Goal: Feedback & Contribution: Contribute content

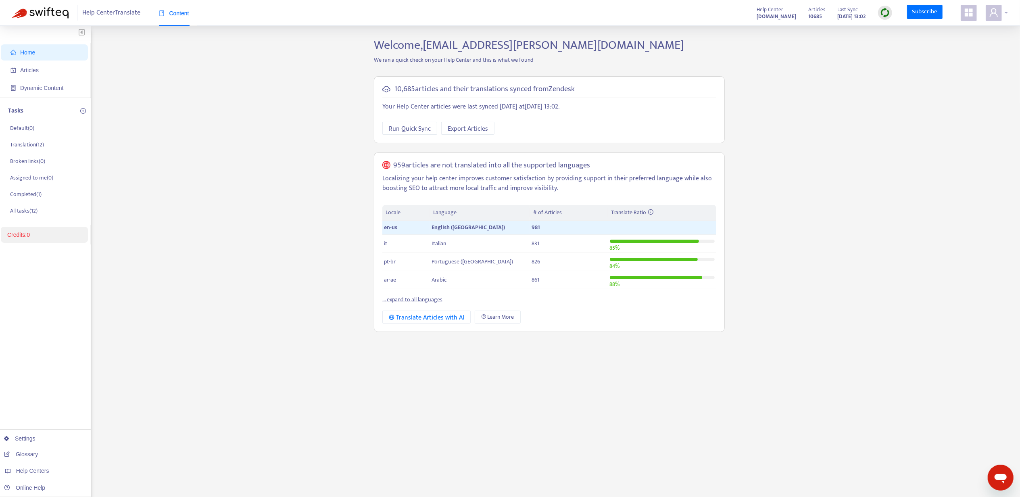
click at [995, 13] on icon "user" at bounding box center [994, 12] width 8 height 8
click at [983, 75] on div "Help Centers" at bounding box center [957, 81] width 123 height 13
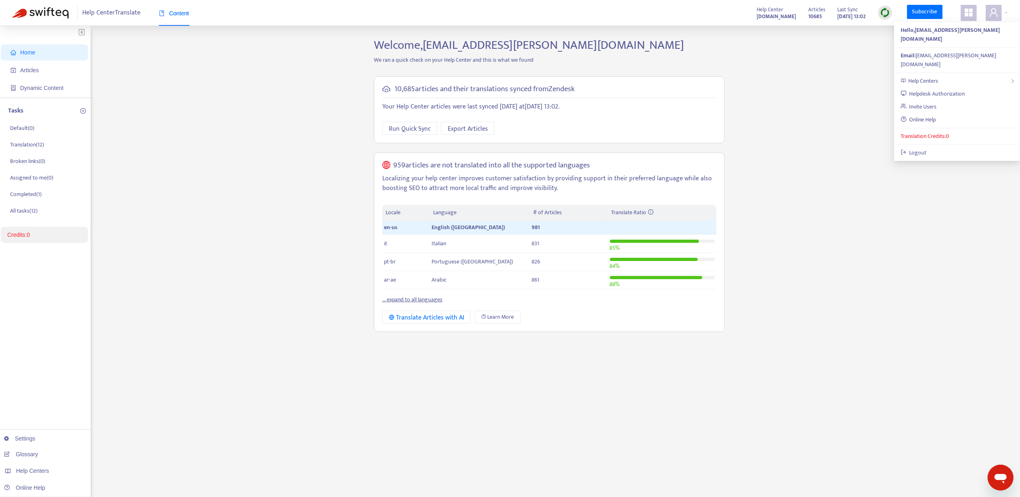
click at [872, 79] on div "Home Articles Dynamic Content Tasks Default ( 0 ) Translation ( 12 ) Broken lin…" at bounding box center [510, 274] width 996 height 472
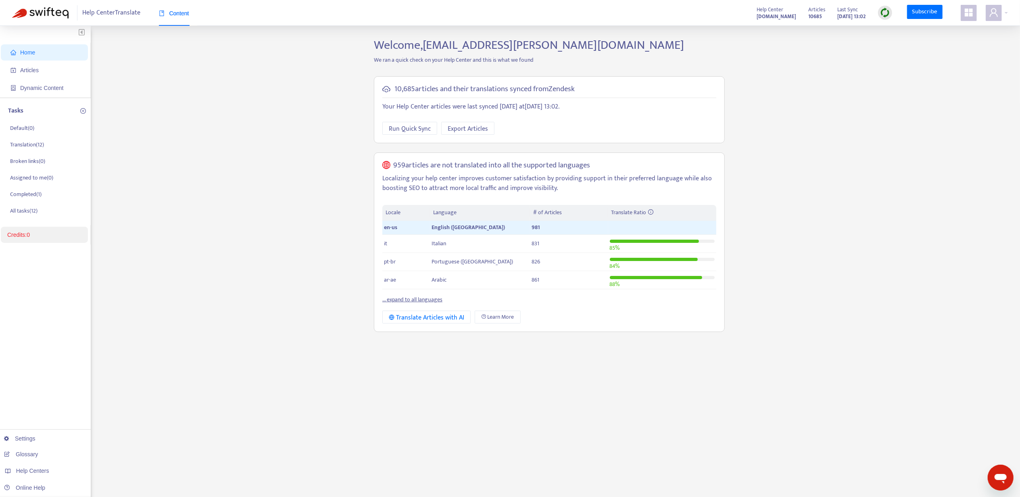
click at [987, 59] on div "Home Articles Dynamic Content Tasks Default ( 0 ) Translation ( 12 ) Broken lin…" at bounding box center [510, 274] width 996 height 472
click at [1009, 13] on div "Help Center Translate Content Help Center [DOMAIN_NAME] Articles 10685 Last Syn…" at bounding box center [510, 13] width 1020 height 26
click at [1001, 14] on span at bounding box center [994, 13] width 16 height 16
click at [935, 76] on span "Help Centers" at bounding box center [924, 80] width 30 height 9
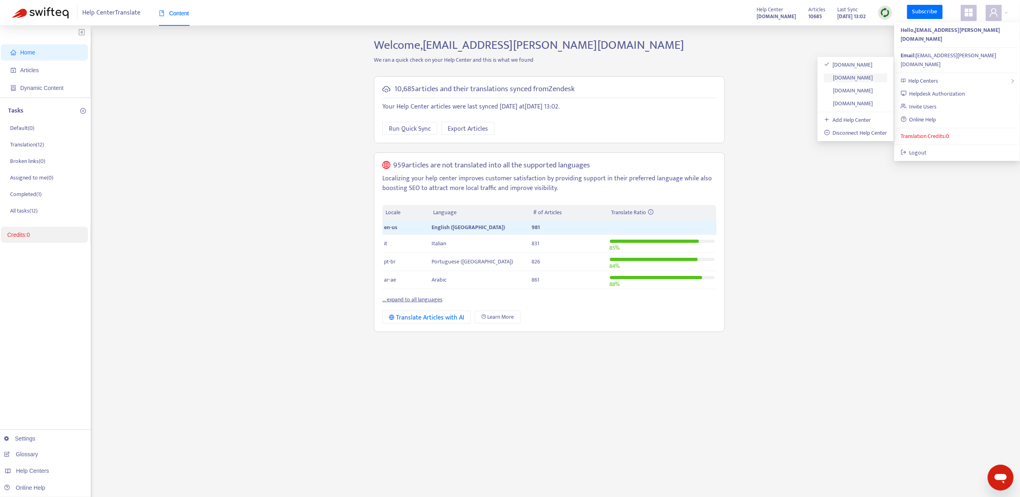
click at [862, 81] on link "[DOMAIN_NAME]" at bounding box center [848, 77] width 49 height 9
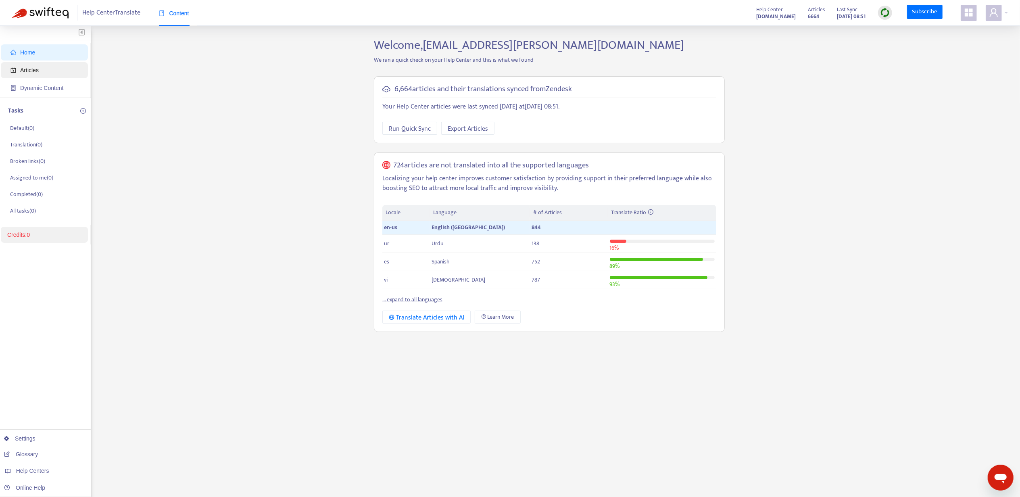
click at [43, 69] on span "Articles" at bounding box center [45, 70] width 71 height 16
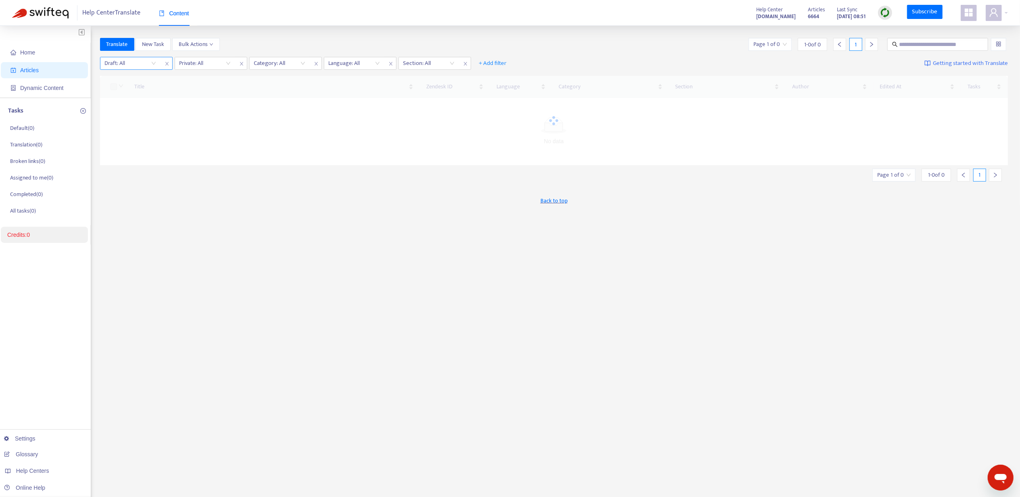
click at [125, 63] on input "search" at bounding box center [130, 63] width 51 height 12
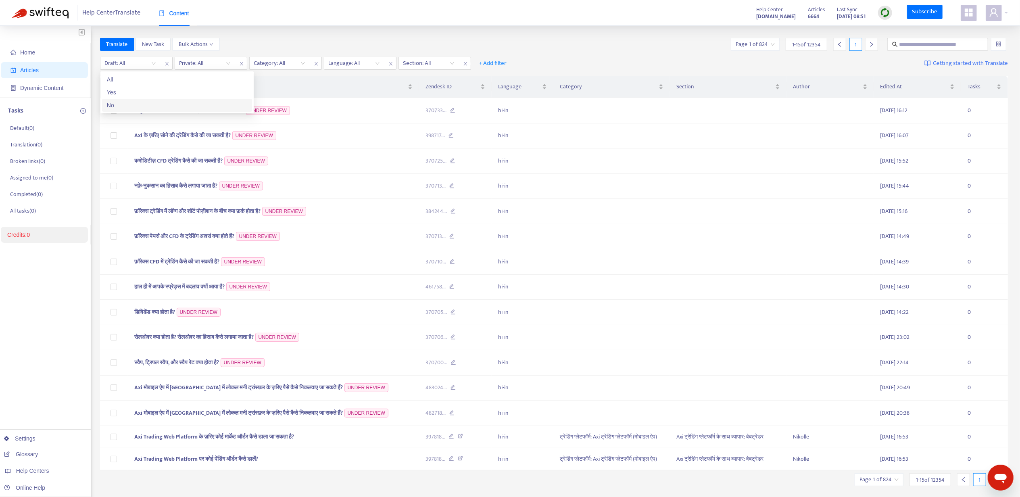
click at [132, 102] on div "No" at bounding box center [177, 105] width 140 height 9
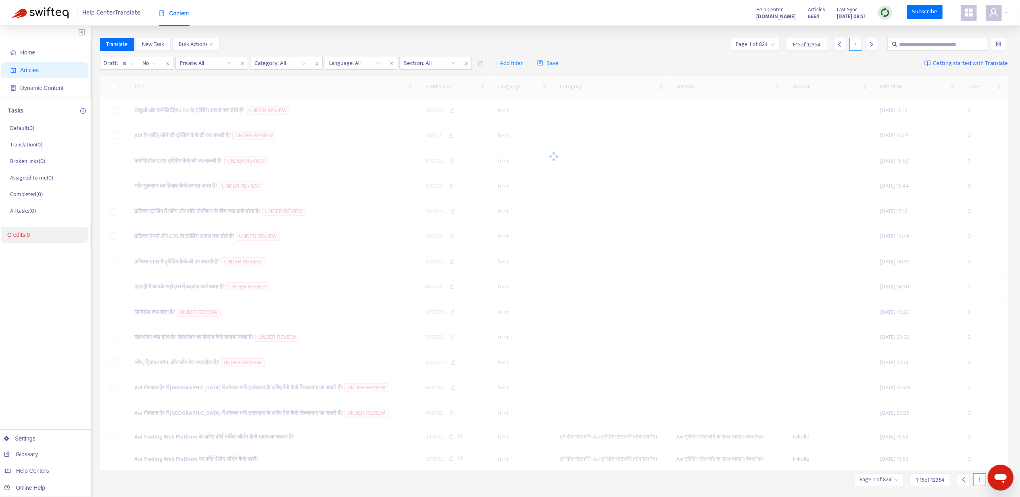
click at [193, 72] on div "Draft : is No No Private: All Category: All Language: All Section: All + Add fi…" at bounding box center [554, 63] width 909 height 19
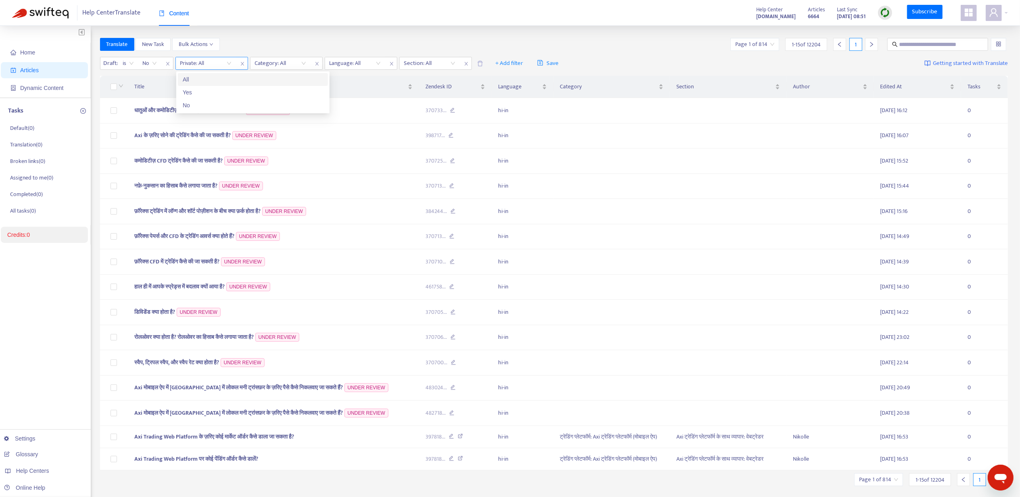
click at [197, 65] on input "search" at bounding box center [205, 63] width 51 height 12
click at [202, 107] on div "No" at bounding box center [253, 105] width 140 height 9
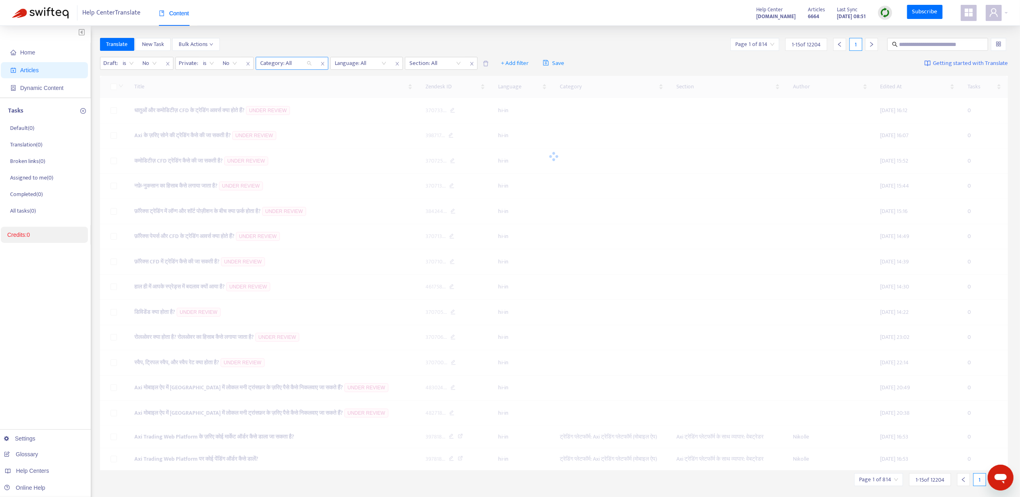
click at [273, 65] on div at bounding box center [282, 64] width 49 height 10
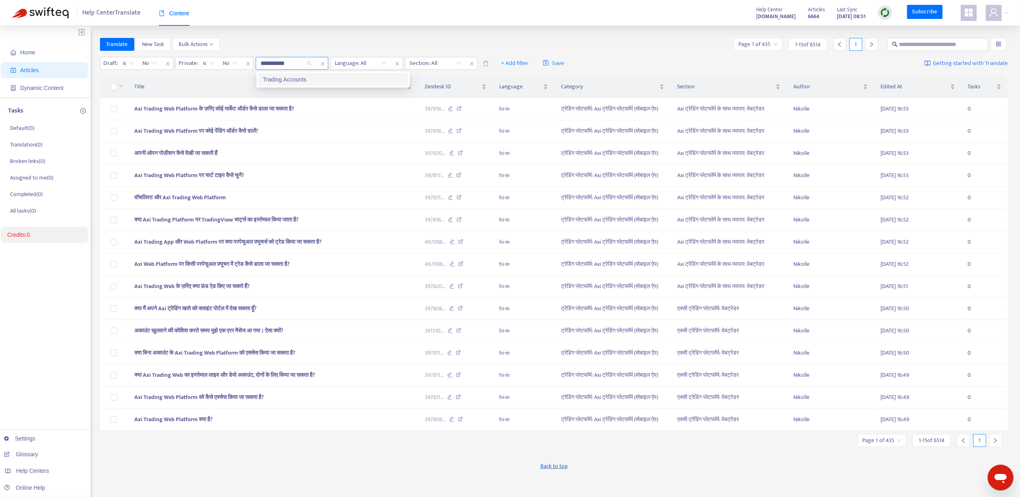
type input "**********"
click at [288, 77] on div "Trading Accounts" at bounding box center [333, 79] width 140 height 9
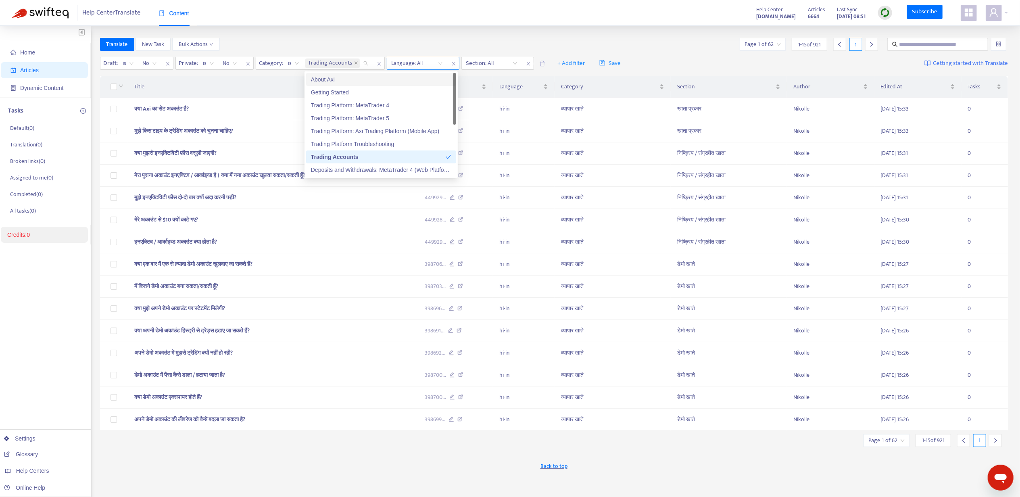
click at [406, 61] on div at bounding box center [413, 64] width 49 height 10
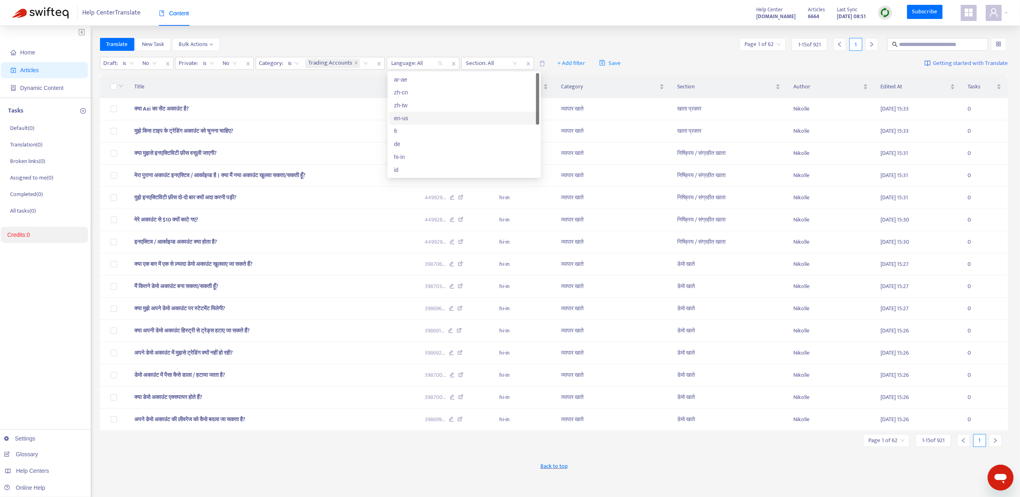
click at [426, 118] on div "en-us" at bounding box center [464, 118] width 140 height 9
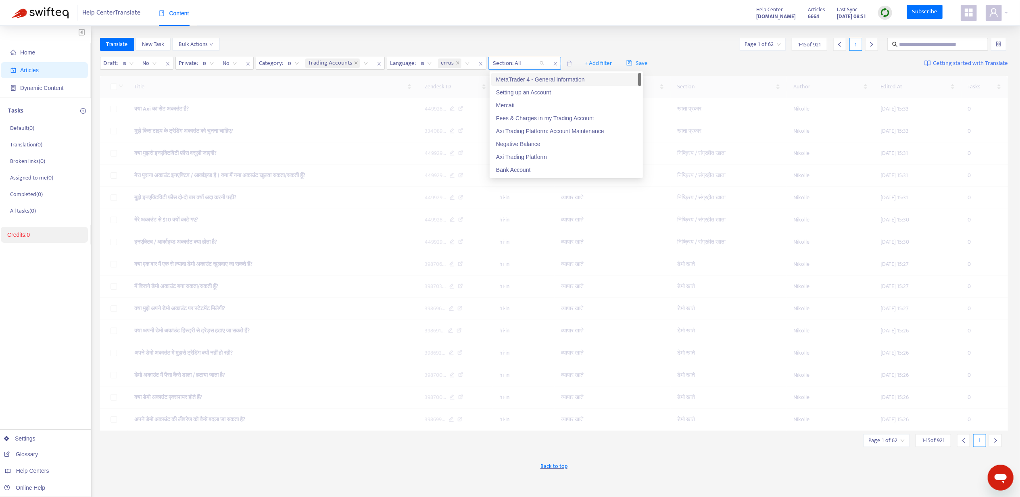
click at [514, 63] on div at bounding box center [515, 64] width 49 height 10
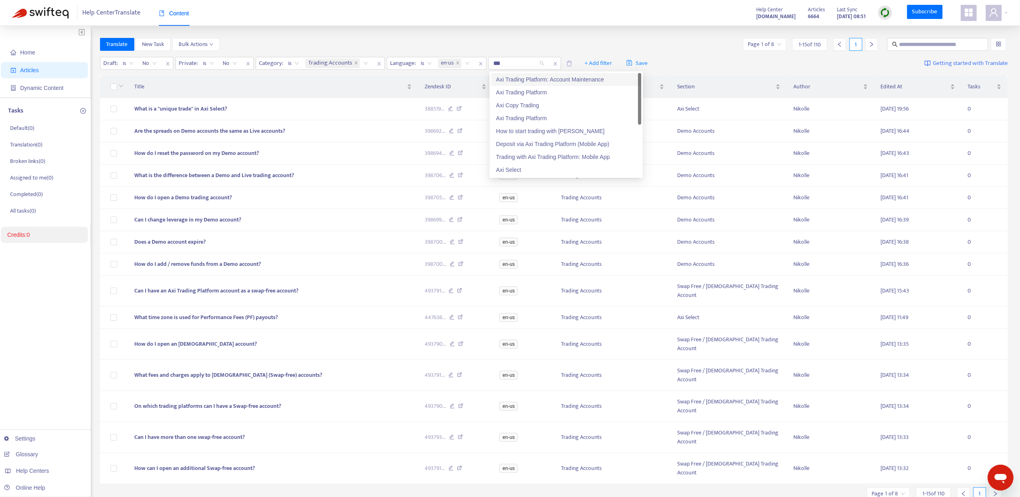
type input "***"
click at [524, 153] on div "Axi Select" at bounding box center [566, 157] width 140 height 9
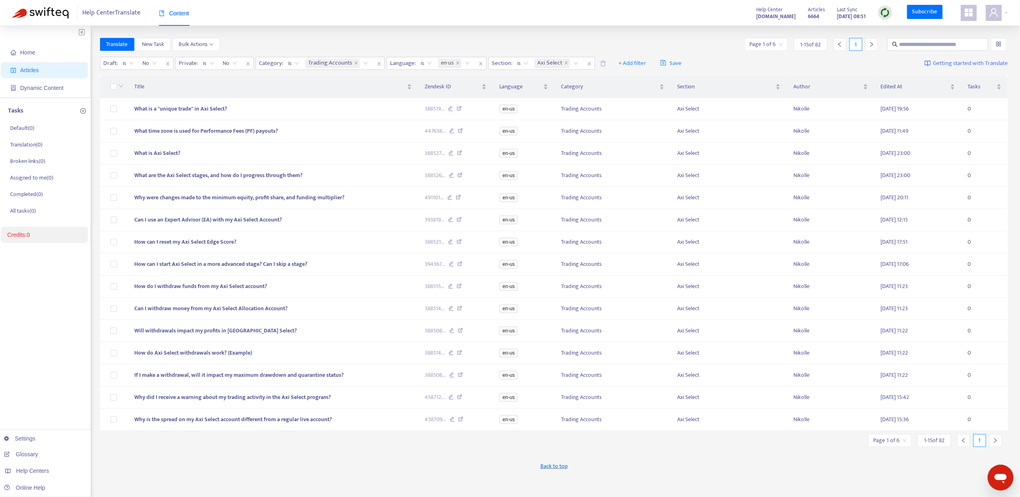
click at [682, 29] on div "Home Articles Dynamic Content Tasks Default ( 0 ) Translation ( 0 ) Broken link…" at bounding box center [510, 268] width 1020 height 484
click at [830, 61] on div "Draft : is No Private : is No Category : is Trading Accounts Language : is en-u…" at bounding box center [554, 63] width 909 height 19
click at [783, 41] on div "Page 1 of 6" at bounding box center [766, 44] width 43 height 13
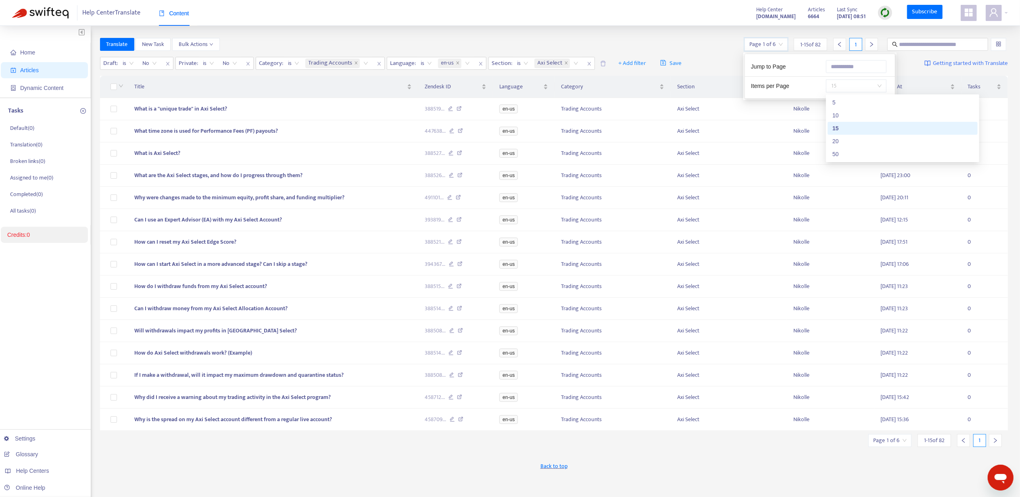
click at [838, 82] on span "15" at bounding box center [856, 86] width 51 height 12
click at [856, 152] on div "50" at bounding box center [903, 154] width 140 height 9
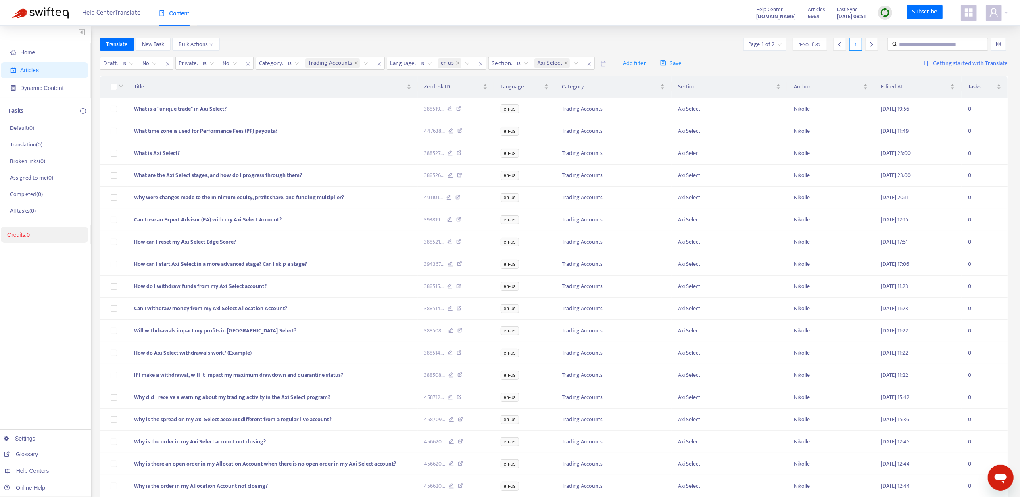
click at [693, 38] on div "Translate New Task Bulk Actions Page 1 of 2 1 - 50 of 82 1" at bounding box center [554, 44] width 909 height 13
click at [399, 88] on span "Title" at bounding box center [269, 86] width 271 height 9
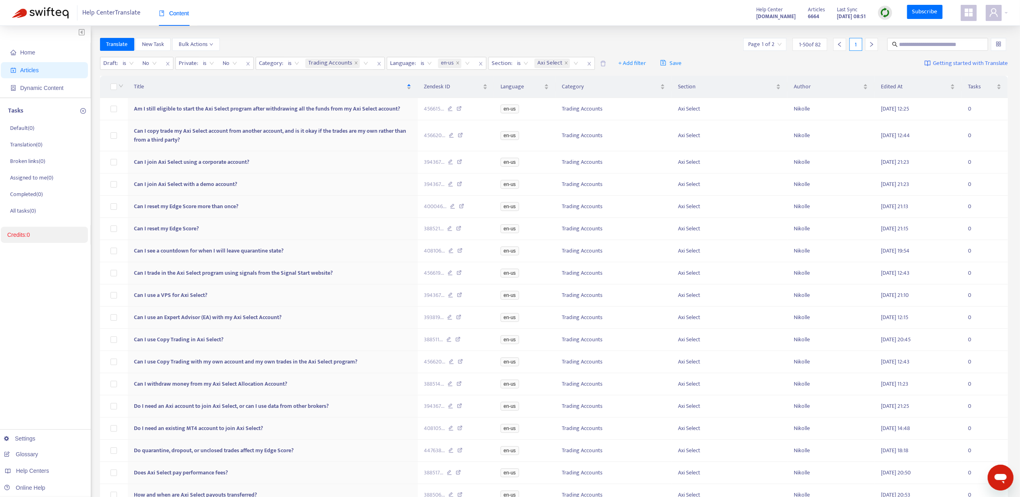
click at [874, 44] on icon "right" at bounding box center [872, 45] width 6 height 6
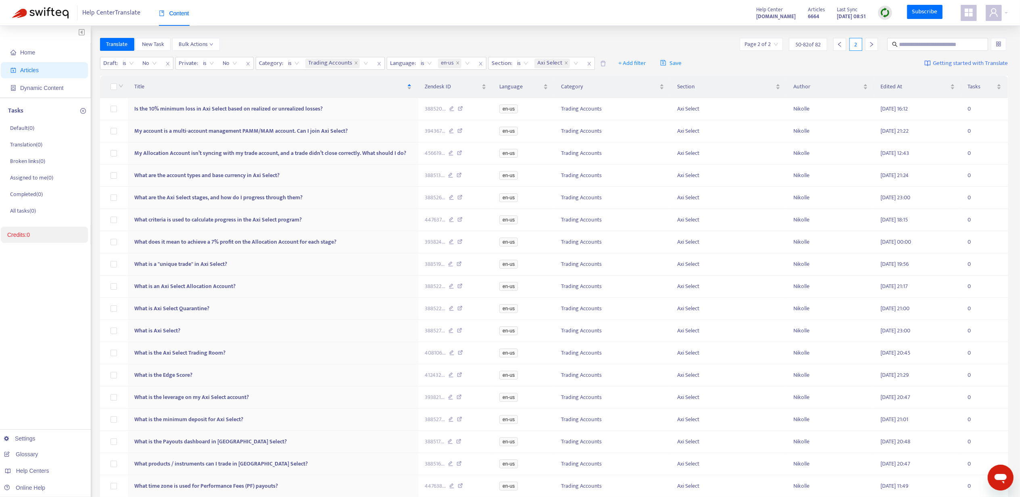
click at [682, 44] on div "Translate New Task Bulk Actions Page 2 of 2 50 - 82 of 82 2" at bounding box center [554, 44] width 909 height 13
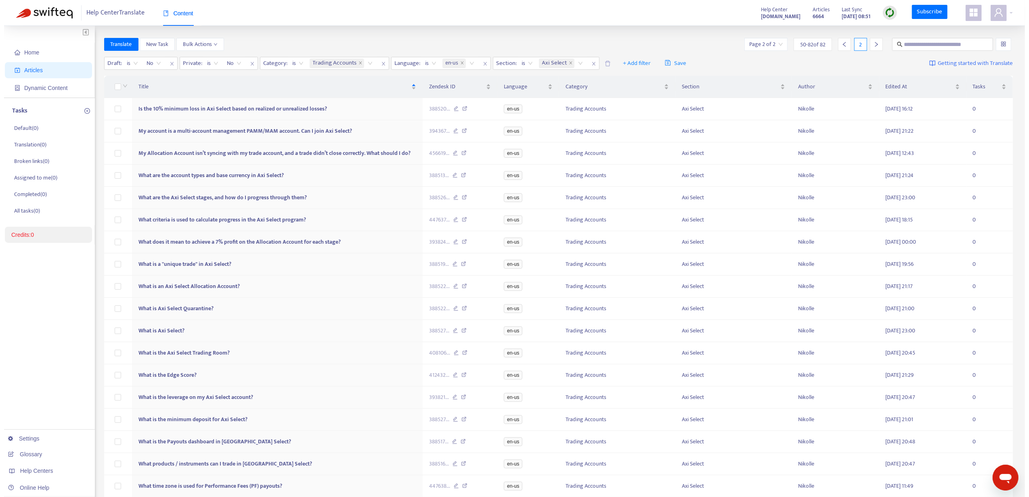
scroll to position [318, 0]
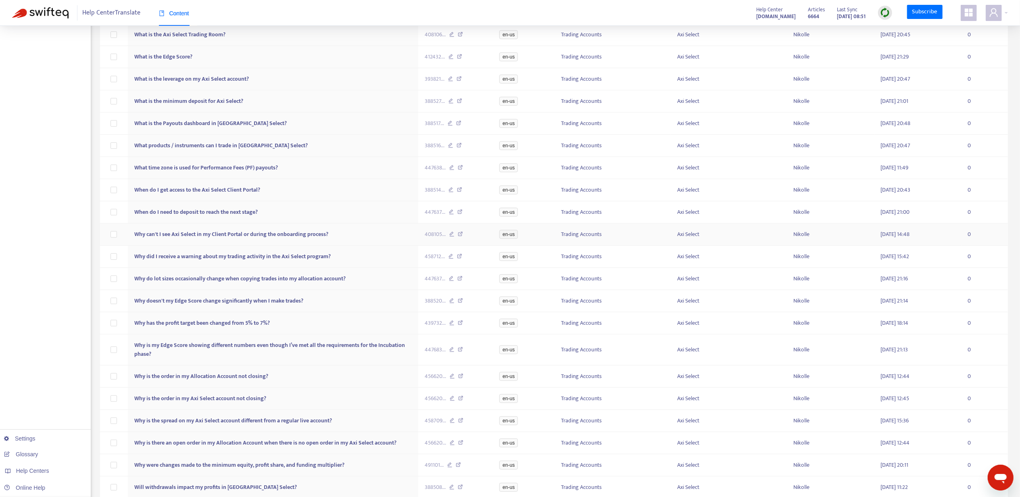
click at [312, 239] on span "Why can't I see Axi Select in my Client Portal or during the onboarding process?" at bounding box center [231, 234] width 194 height 9
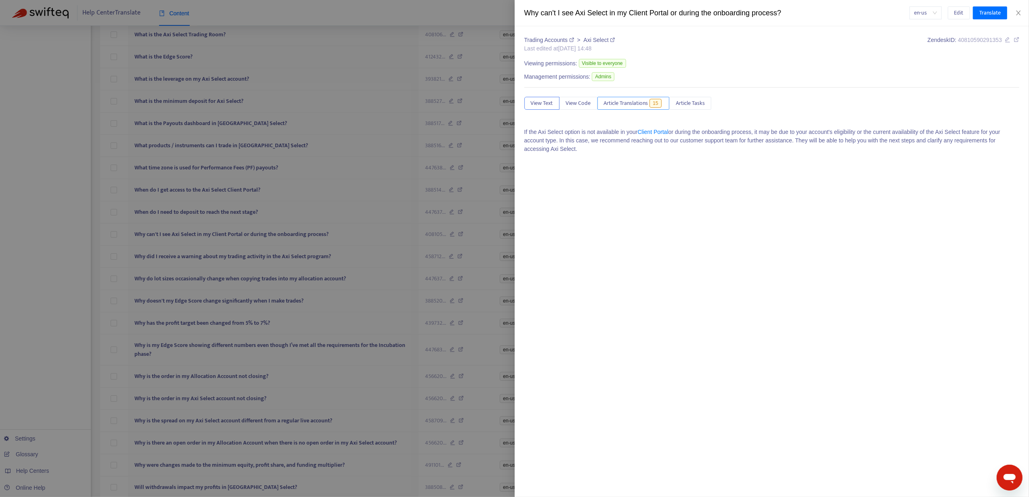
click at [617, 100] on span "Article Translations" at bounding box center [626, 103] width 44 height 9
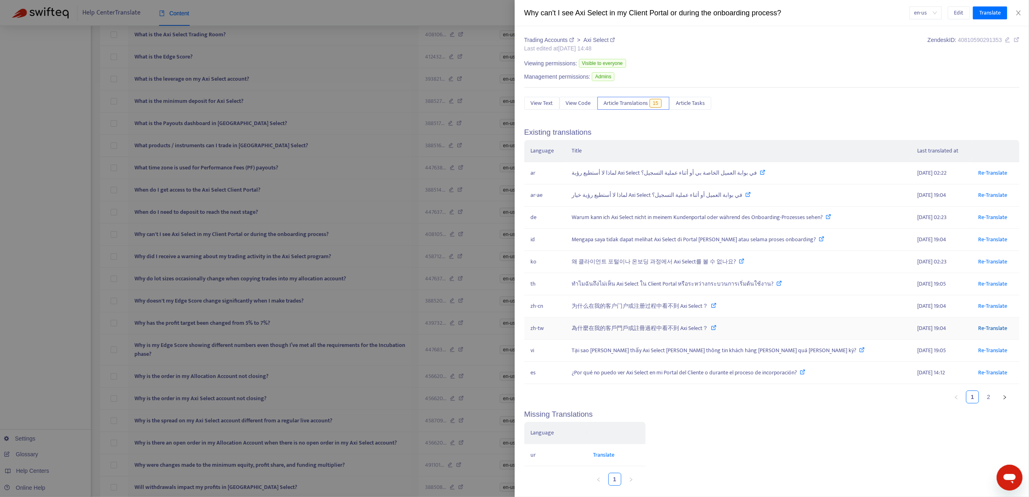
click at [978, 329] on link "Re-Translate" at bounding box center [992, 328] width 29 height 9
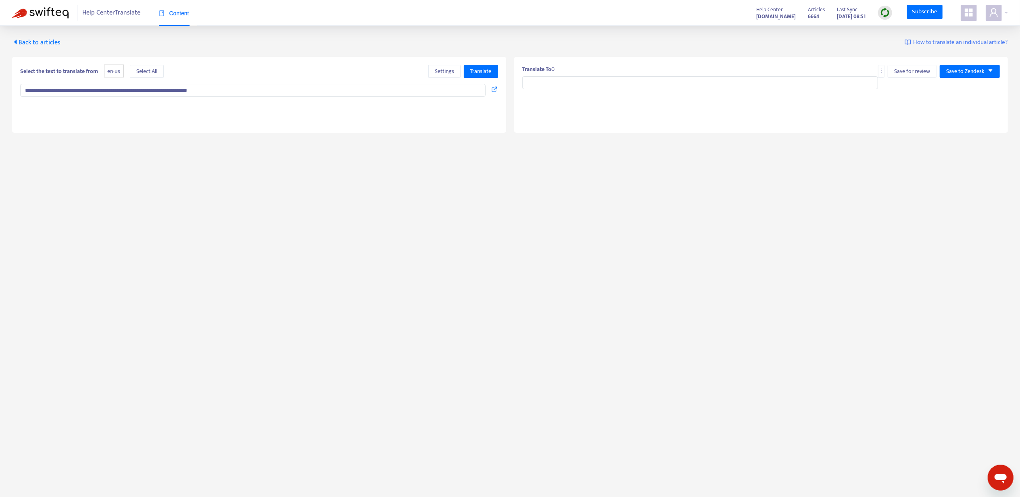
type input "**********"
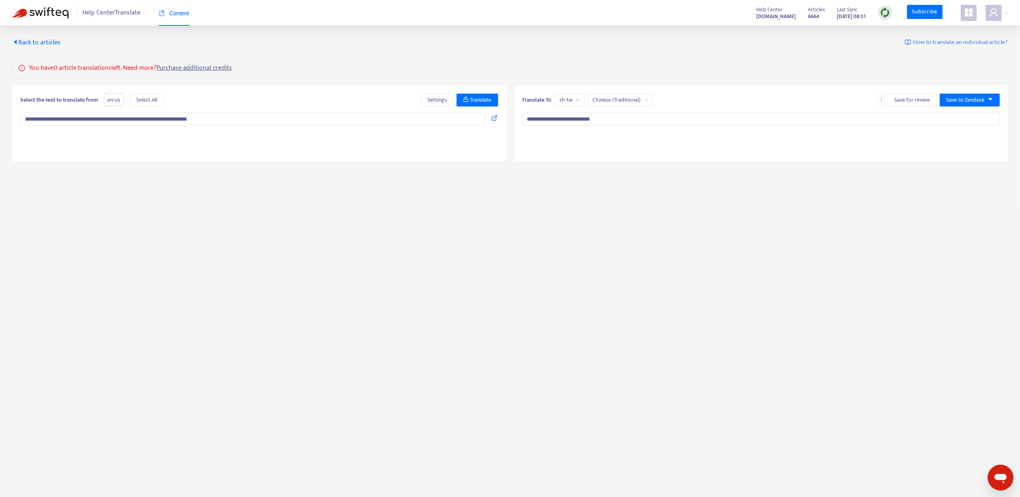
type textarea "**********"
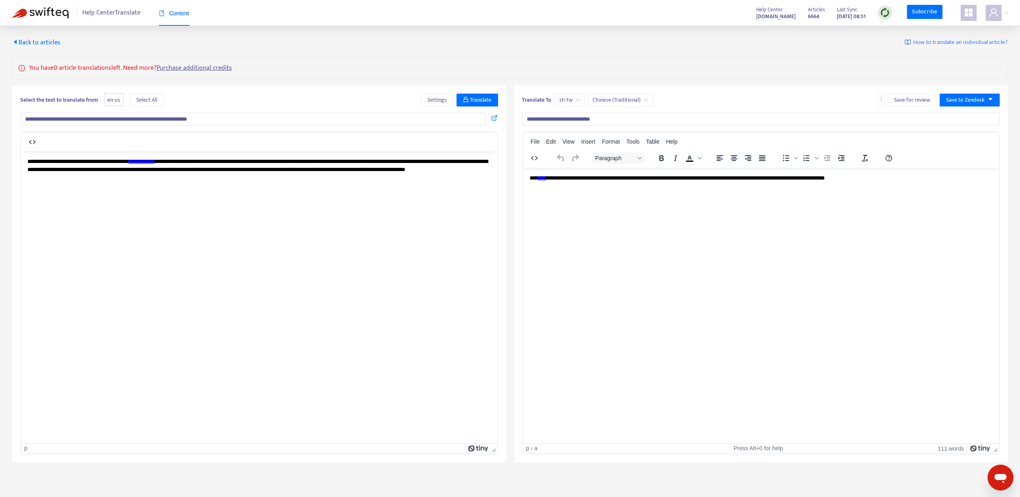
click at [546, 177] on link "****" at bounding box center [542, 178] width 8 height 6
click at [587, 183] on div "Link..." at bounding box center [585, 186] width 15 height 10
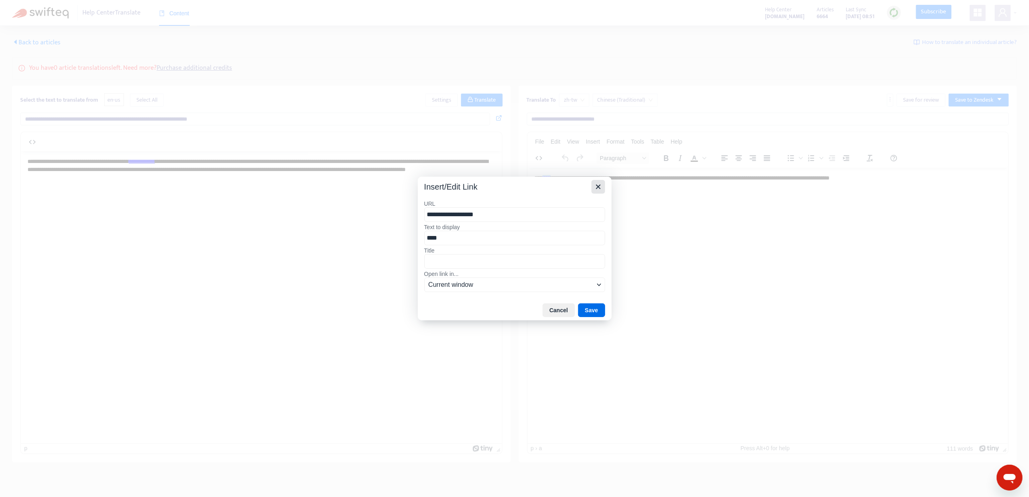
click at [593, 184] on icon "Close" at bounding box center [598, 187] width 10 height 10
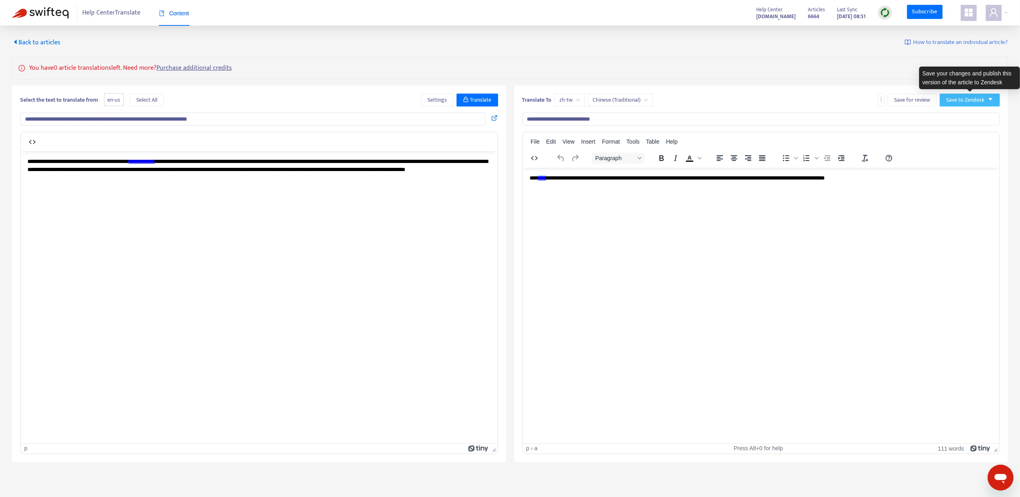
click at [964, 102] on span "Save to Zendesk" at bounding box center [966, 100] width 38 height 9
click at [964, 116] on span "Publish" at bounding box center [962, 116] width 31 height 9
click at [15, 45] on icon "caret-left" at bounding box center [15, 42] width 6 height 6
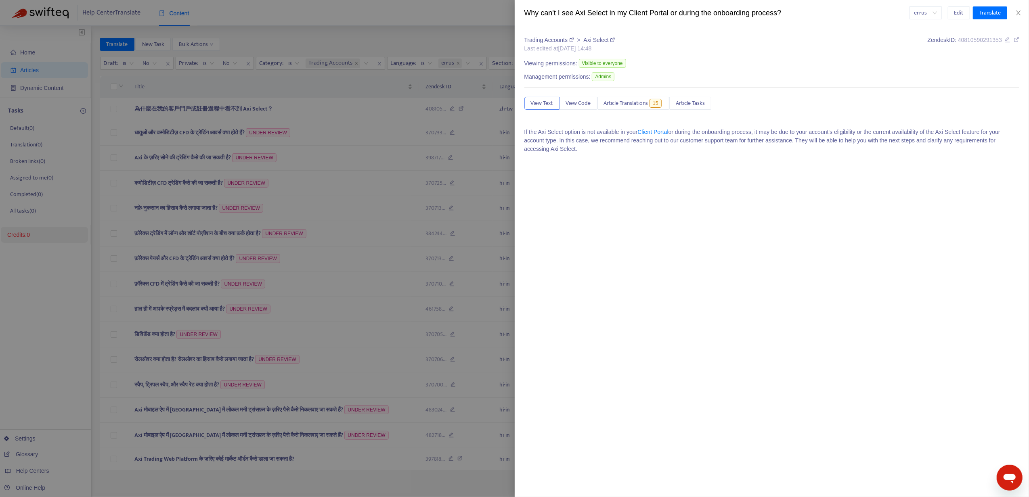
click at [345, 40] on div at bounding box center [514, 248] width 1029 height 497
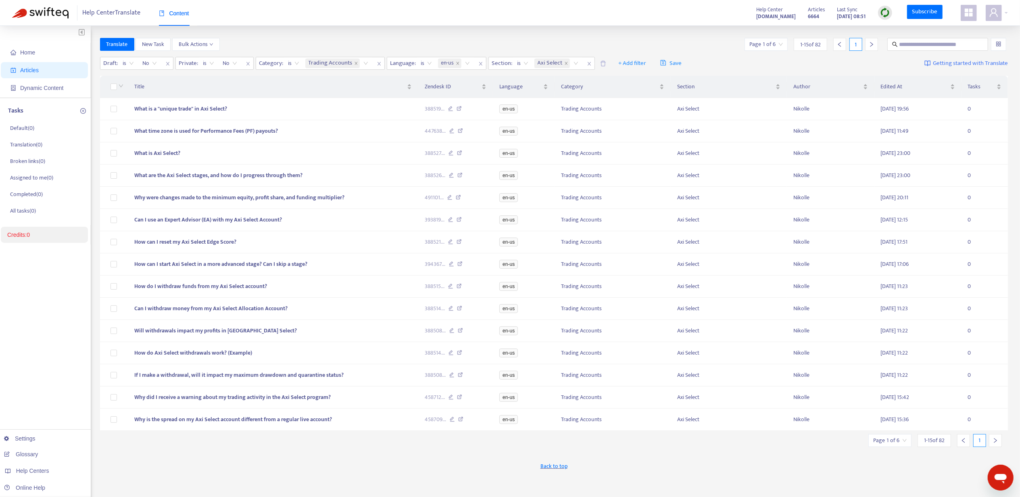
click at [764, 44] on input "search" at bounding box center [766, 44] width 33 height 12
click at [864, 89] on span "15" at bounding box center [856, 86] width 51 height 12
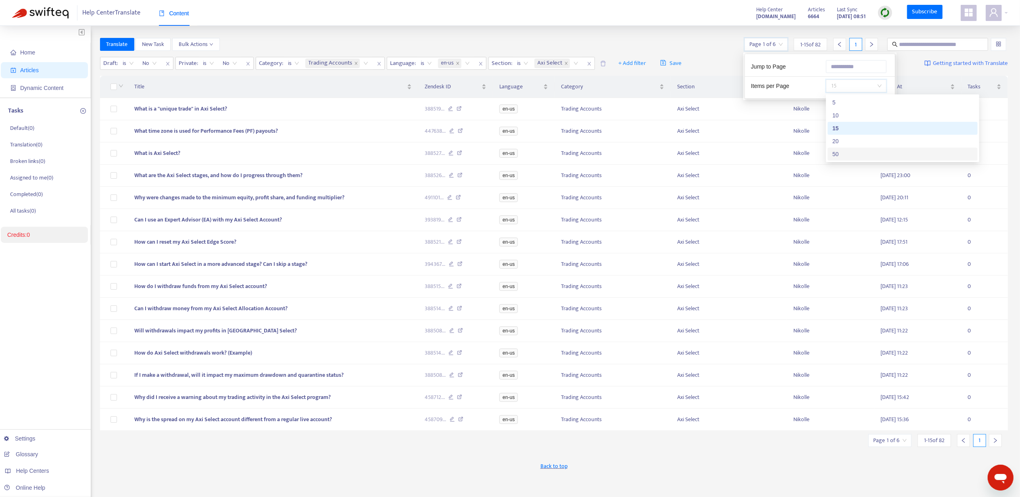
click at [853, 151] on div "50" at bounding box center [903, 154] width 140 height 9
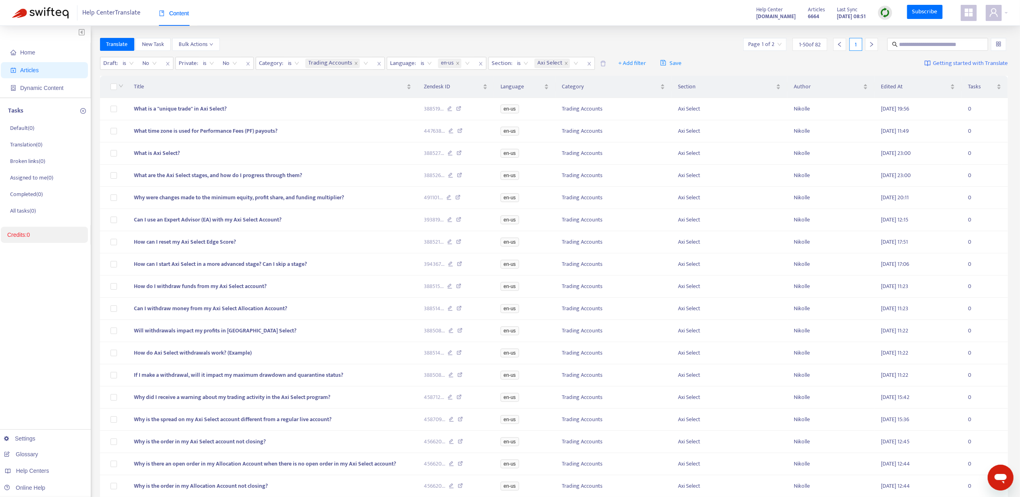
click at [335, 91] on div "Title" at bounding box center [272, 86] width 277 height 9
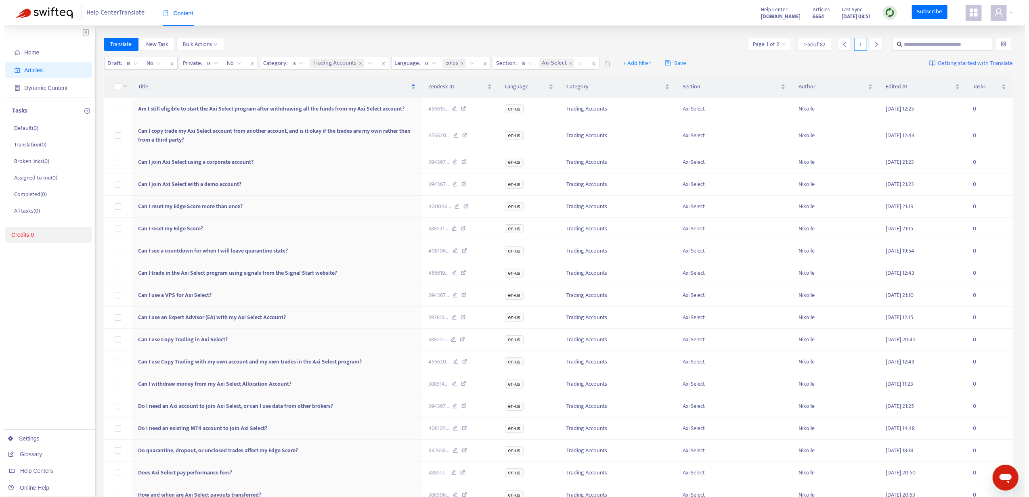
scroll to position [815, 0]
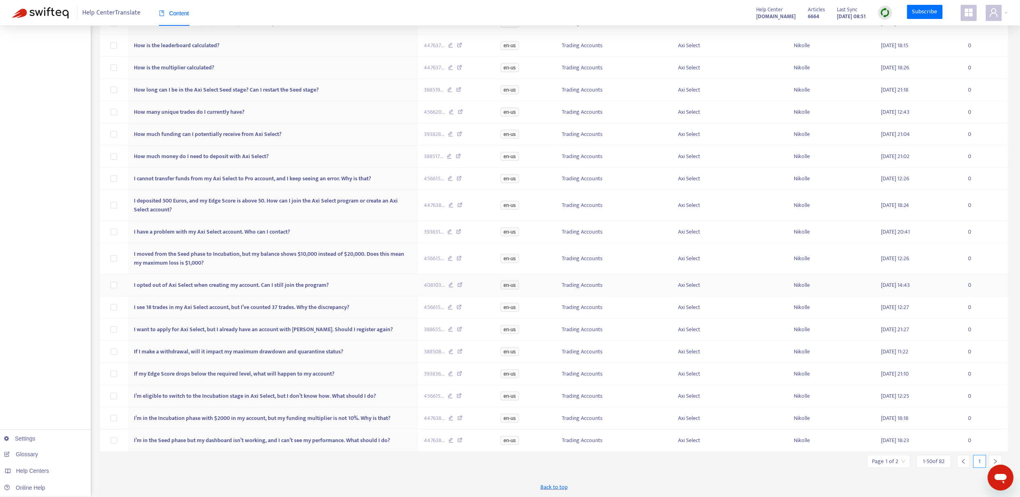
click at [307, 282] on span "I opted out of Axi Select when creating my account. Can I still join the progra…" at bounding box center [231, 284] width 195 height 9
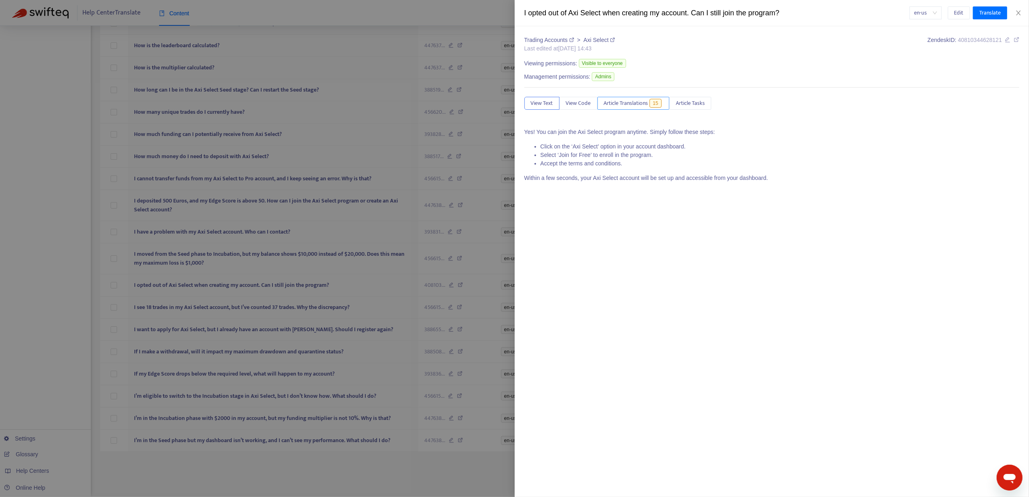
click at [646, 97] on button "Article Translations 15" at bounding box center [633, 103] width 72 height 13
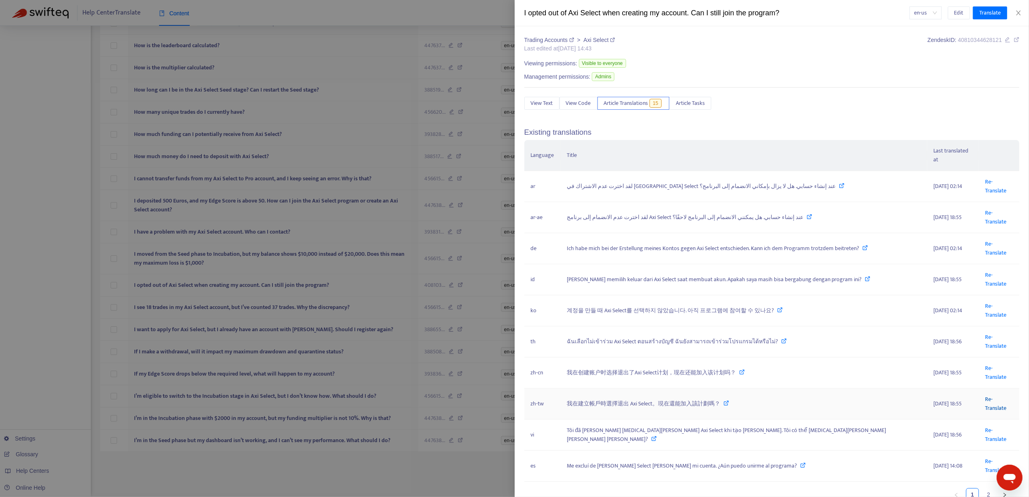
click at [985, 395] on link "Re-Translate" at bounding box center [995, 404] width 21 height 18
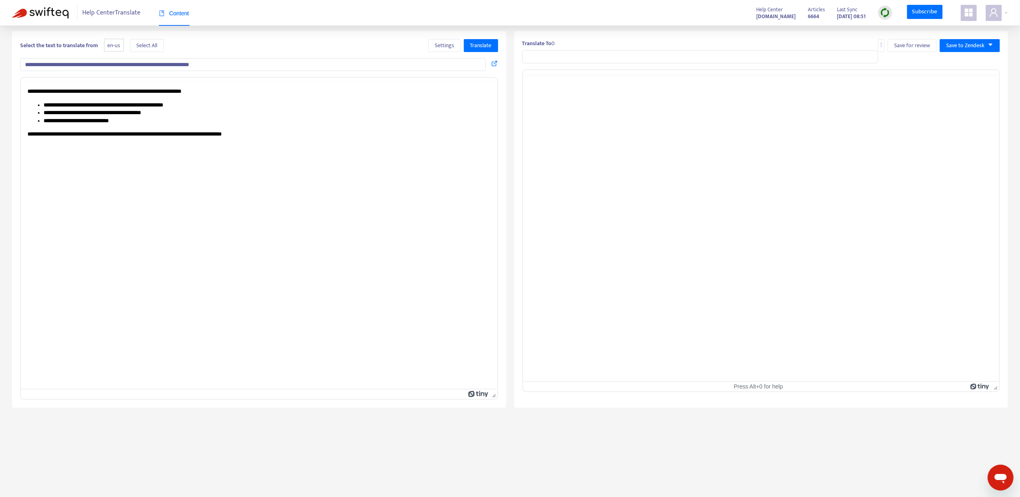
type input "**********"
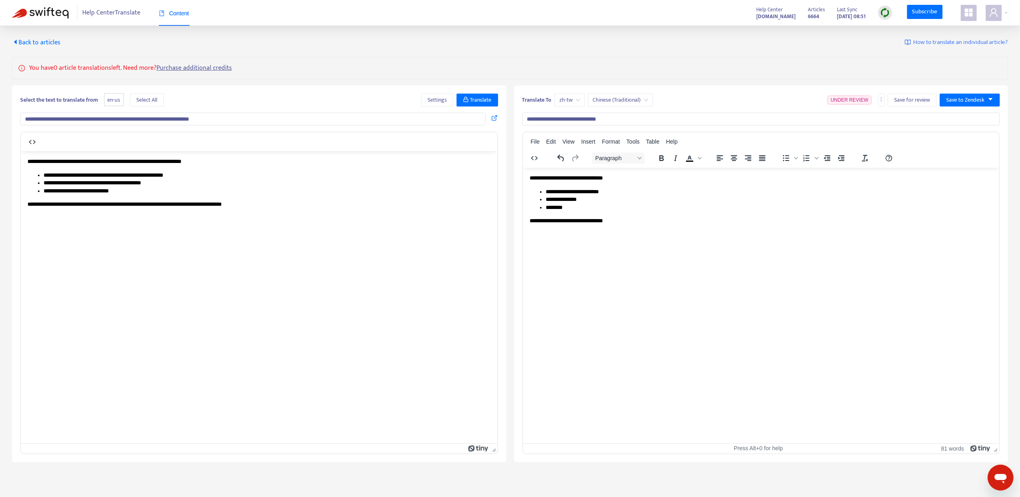
click at [960, 107] on div "Translate To zh-tw Chinese (Traditional) UNDER REVIEW Save for review Save to Z…" at bounding box center [762, 102] width 478 height 16
click at [959, 102] on span "Save to Zendesk" at bounding box center [966, 100] width 38 height 9
click at [959, 117] on span "Publish" at bounding box center [962, 116] width 31 height 9
click at [31, 52] on div "**********" at bounding box center [510, 250] width 996 height 424
click at [32, 42] on span "Back to articles" at bounding box center [36, 42] width 48 height 11
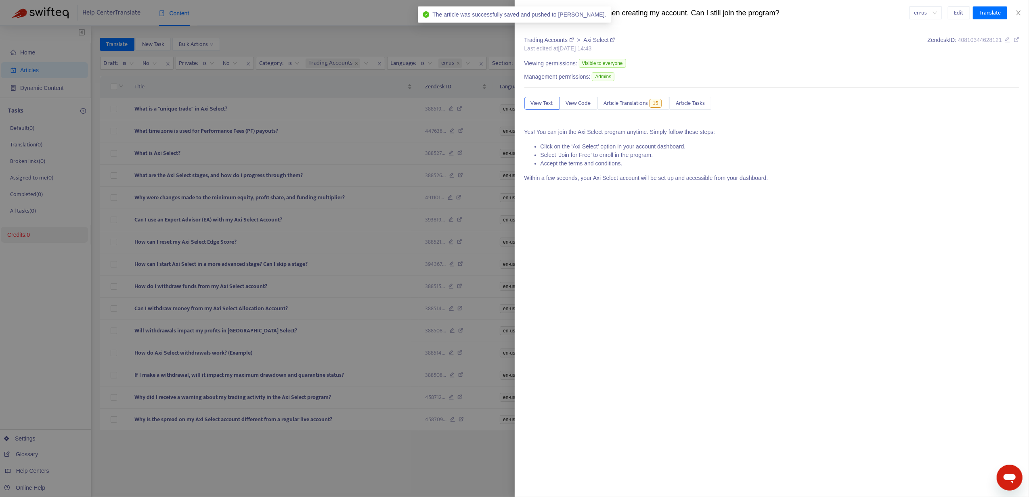
click at [380, 155] on div at bounding box center [514, 248] width 1029 height 497
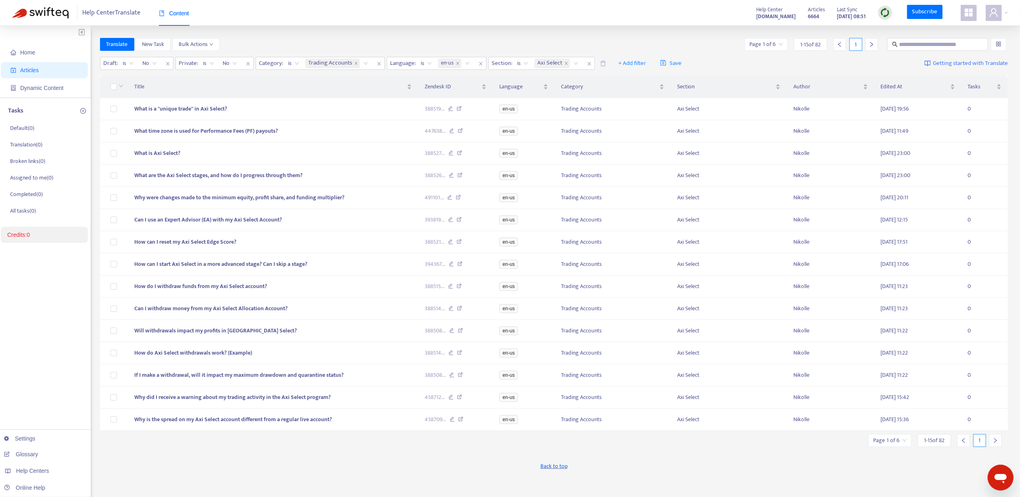
click at [771, 46] on input "search" at bounding box center [766, 44] width 33 height 12
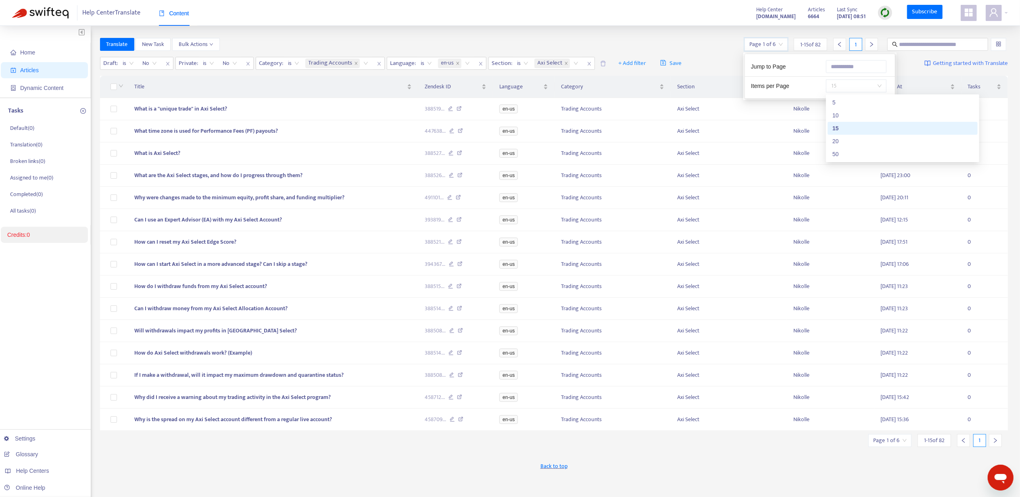
click at [826, 88] on div "15" at bounding box center [856, 85] width 61 height 13
click at [847, 151] on div "50" at bounding box center [903, 154] width 140 height 9
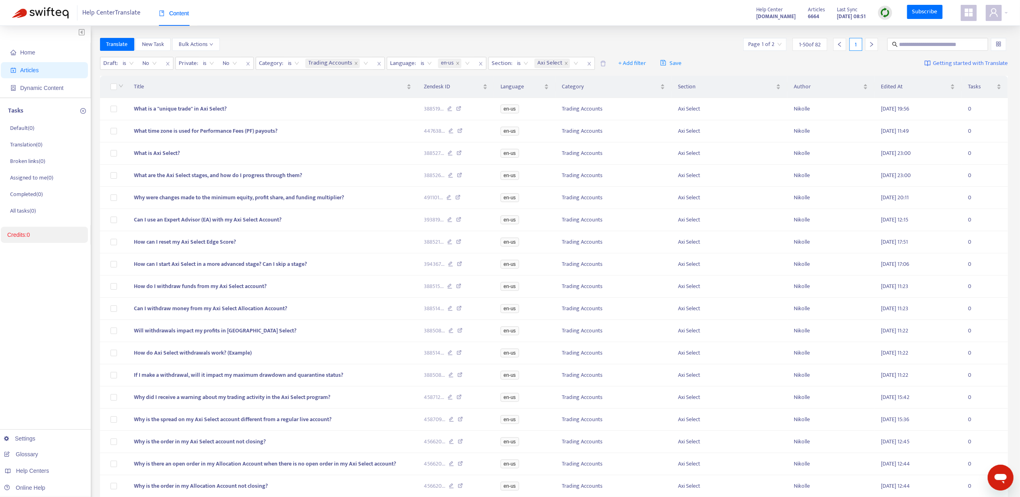
click at [682, 41] on div "Translate New Task Bulk Actions Page 1 of 2 1 - 50 of 82 1" at bounding box center [554, 44] width 909 height 13
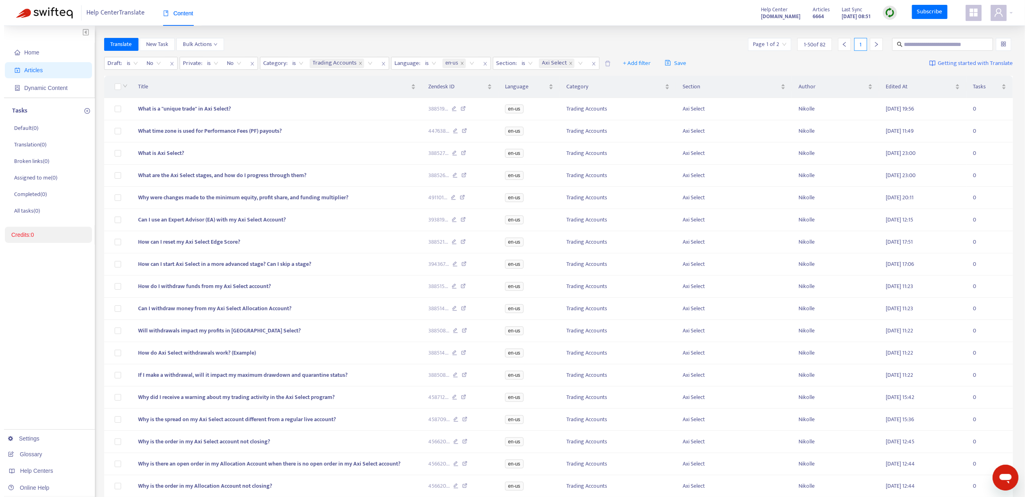
scroll to position [770, 0]
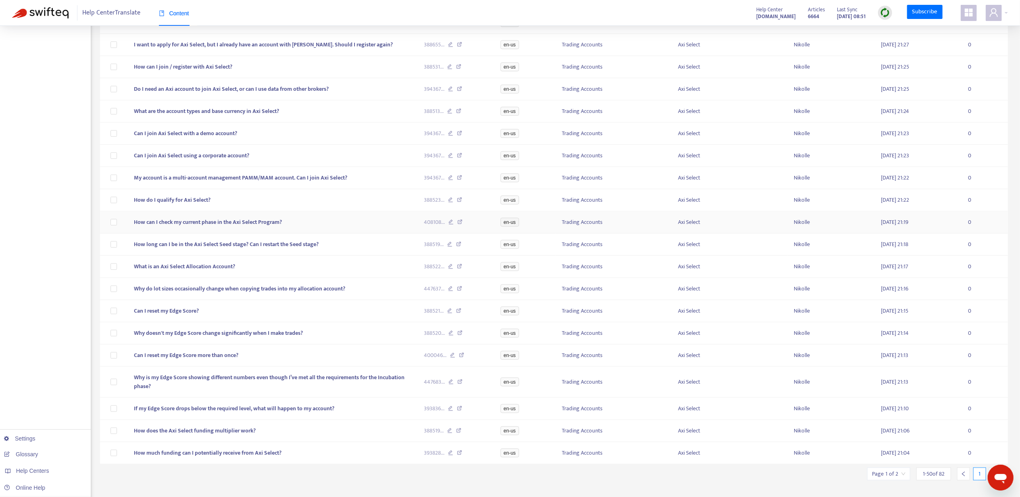
click at [309, 234] on td "How can I check my current phase in the Axi Select Program?" at bounding box center [273, 222] width 290 height 22
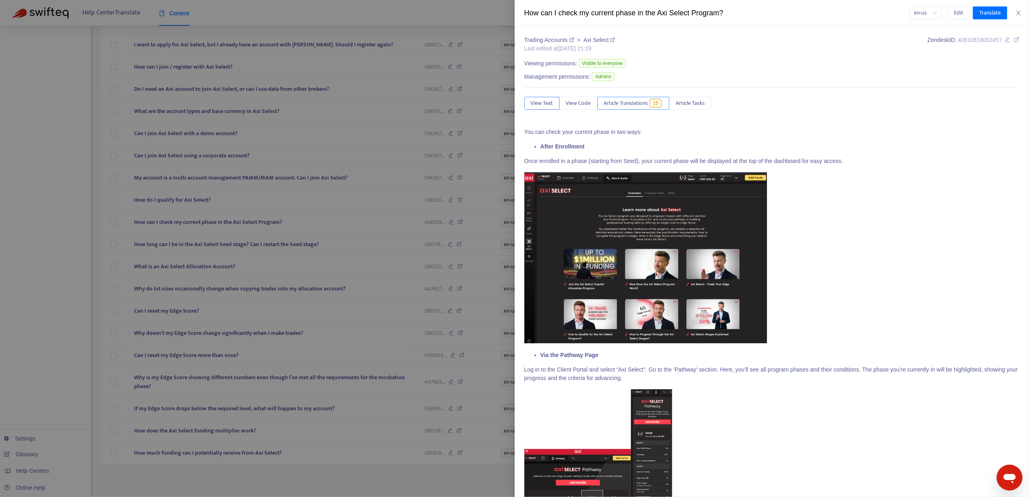
click at [608, 108] on span "Article Translations" at bounding box center [626, 103] width 44 height 9
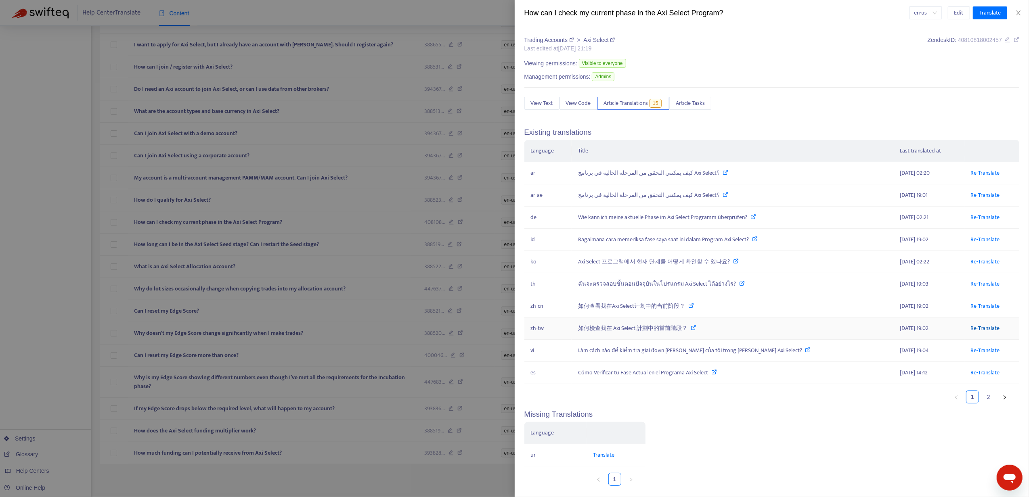
click at [970, 326] on link "Re-Translate" at bounding box center [984, 328] width 29 height 9
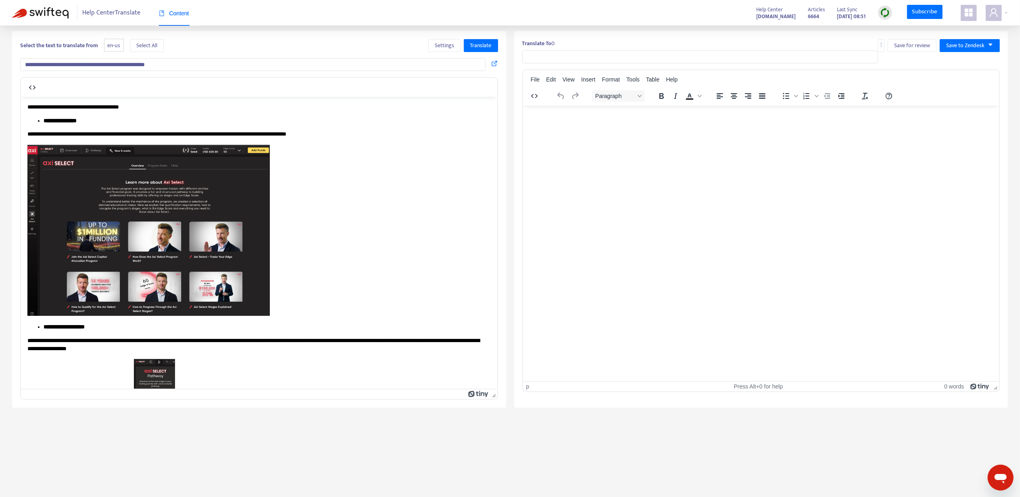
scroll to position [15, 0]
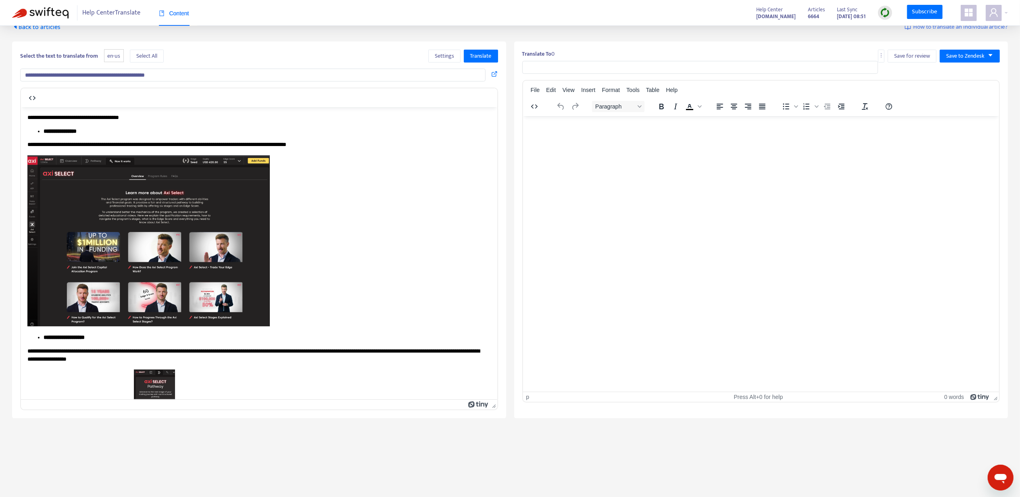
type input "**********"
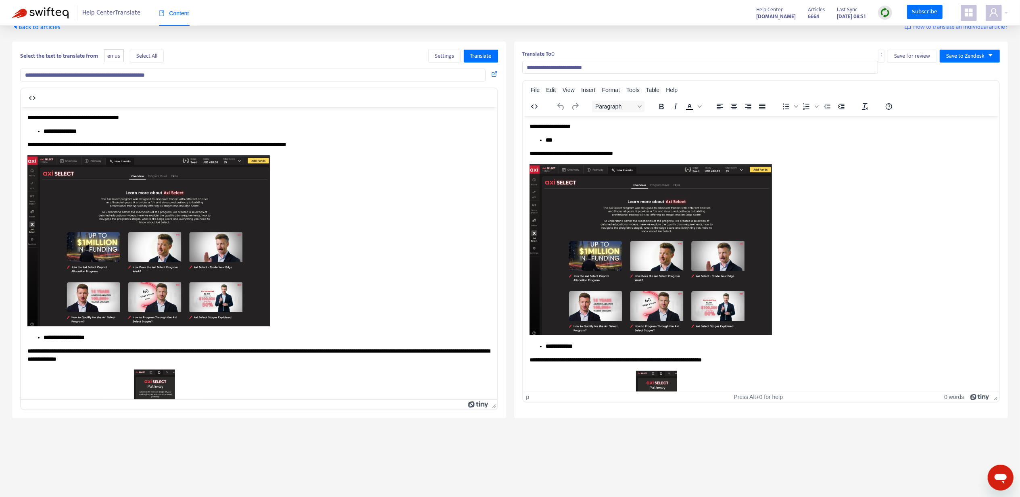
scroll to position [0, 0]
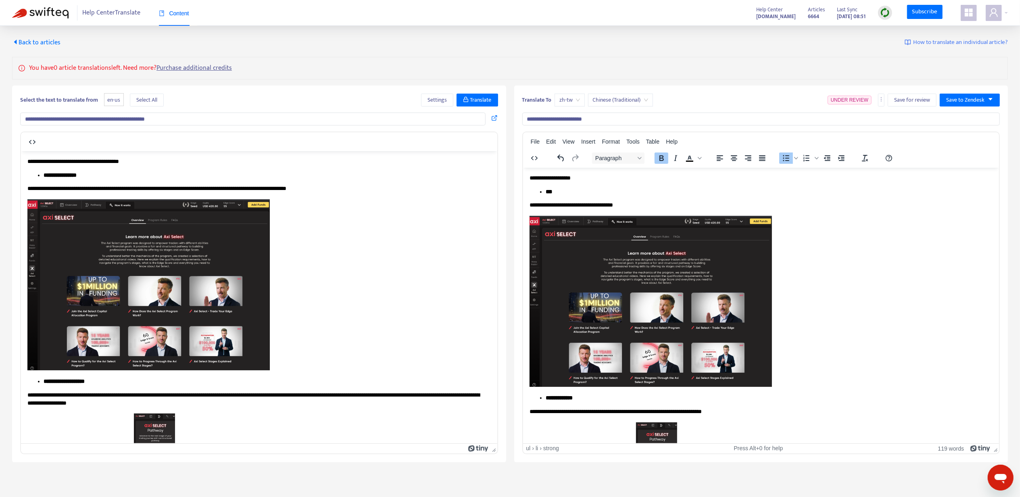
click at [588, 188] on li "***" at bounding box center [769, 192] width 447 height 8
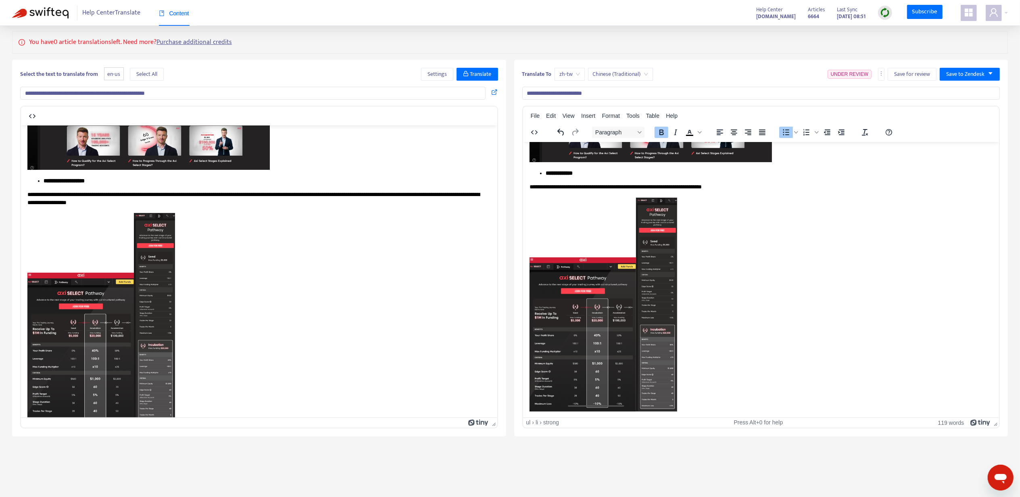
scroll to position [190, 0]
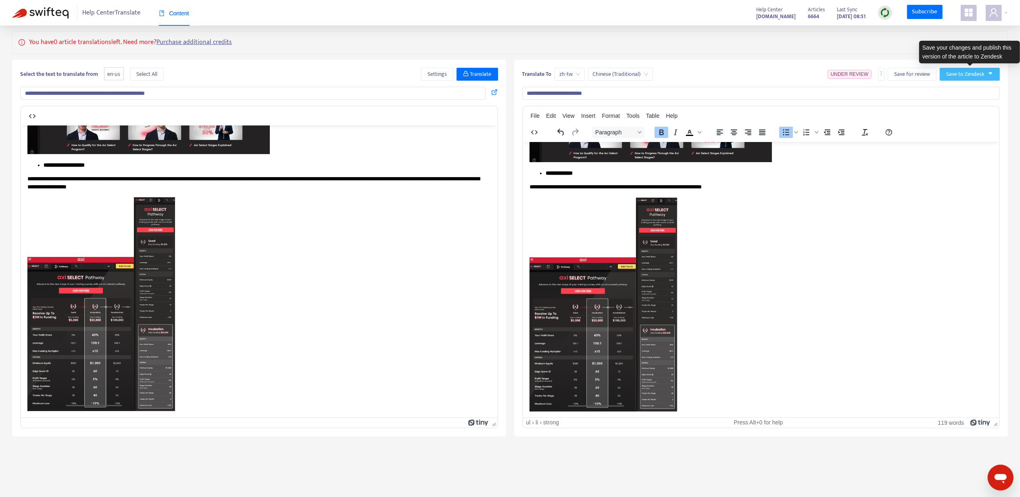
click at [972, 73] on span "Save to Zendesk" at bounding box center [966, 74] width 38 height 9
click at [964, 88] on span "Publish" at bounding box center [962, 90] width 31 height 9
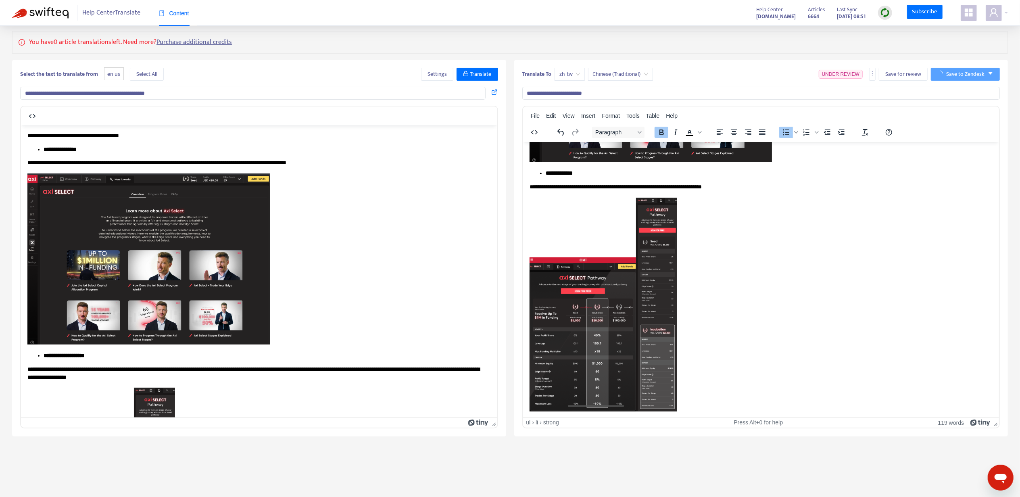
scroll to position [0, 0]
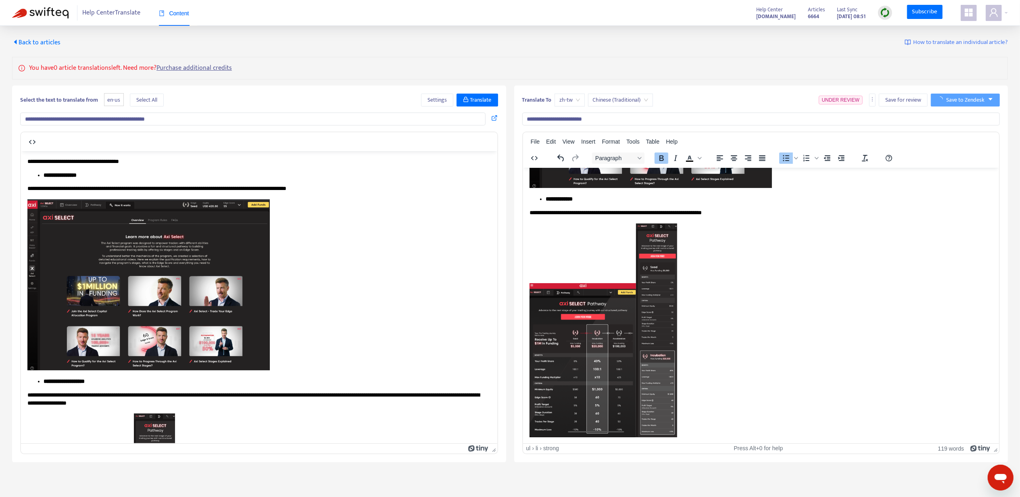
click at [30, 42] on span "Back to articles" at bounding box center [36, 42] width 48 height 11
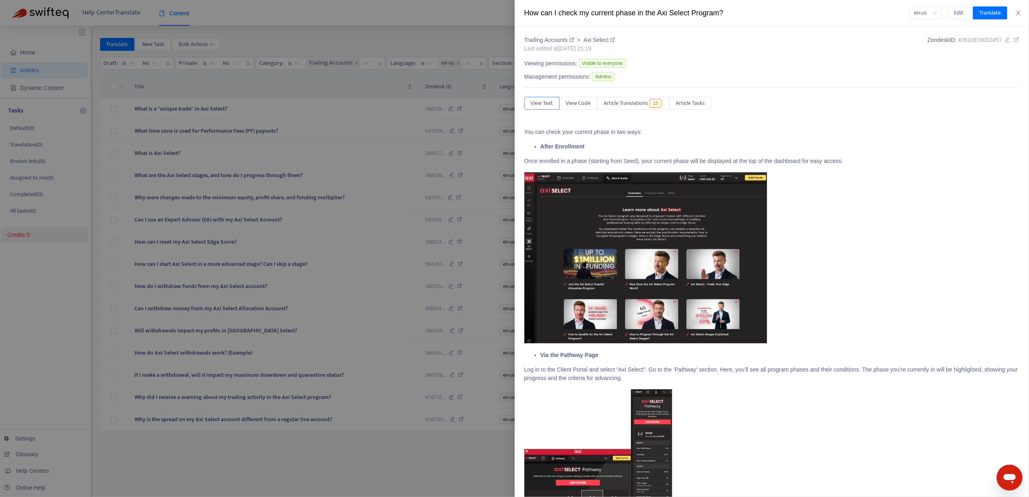
click at [333, 261] on div at bounding box center [514, 248] width 1029 height 497
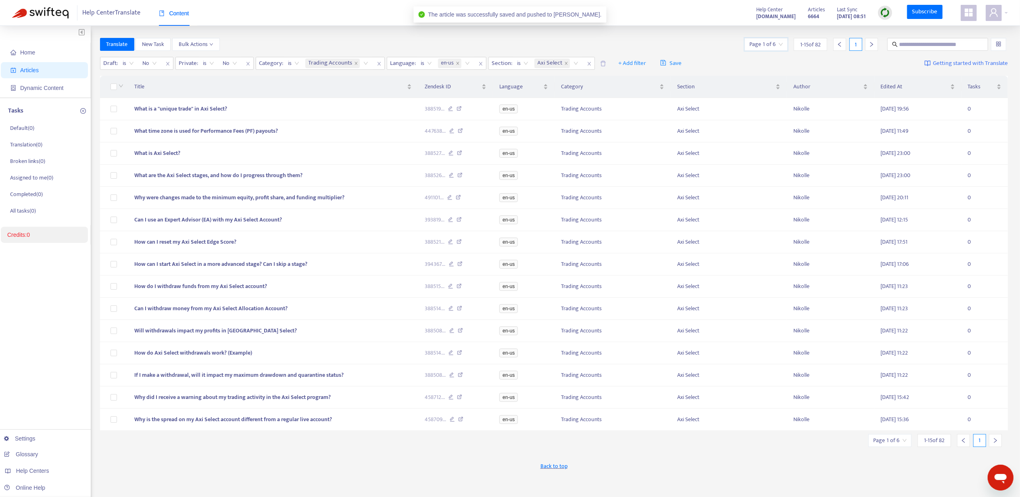
click at [775, 47] on input "search" at bounding box center [766, 44] width 33 height 12
click at [841, 83] on span "15" at bounding box center [856, 86] width 51 height 12
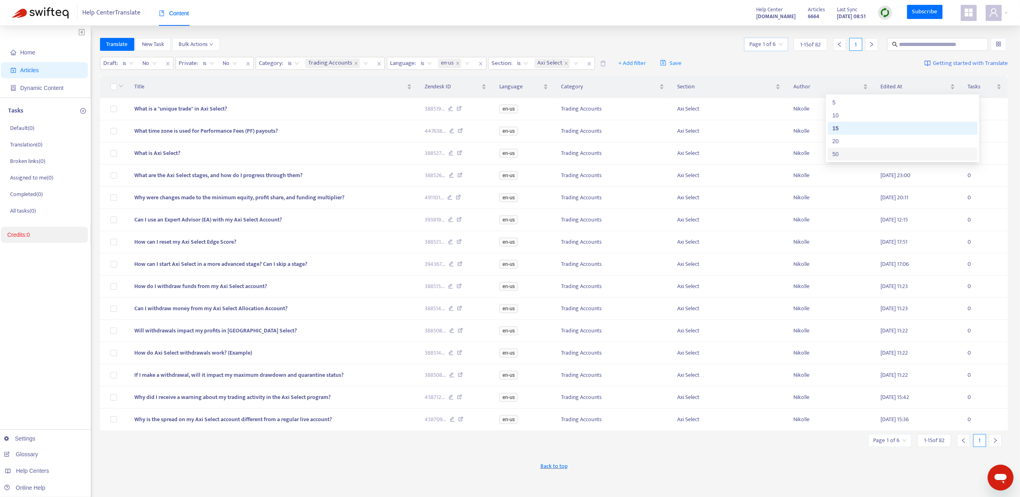
click at [841, 150] on div "50" at bounding box center [903, 154] width 140 height 9
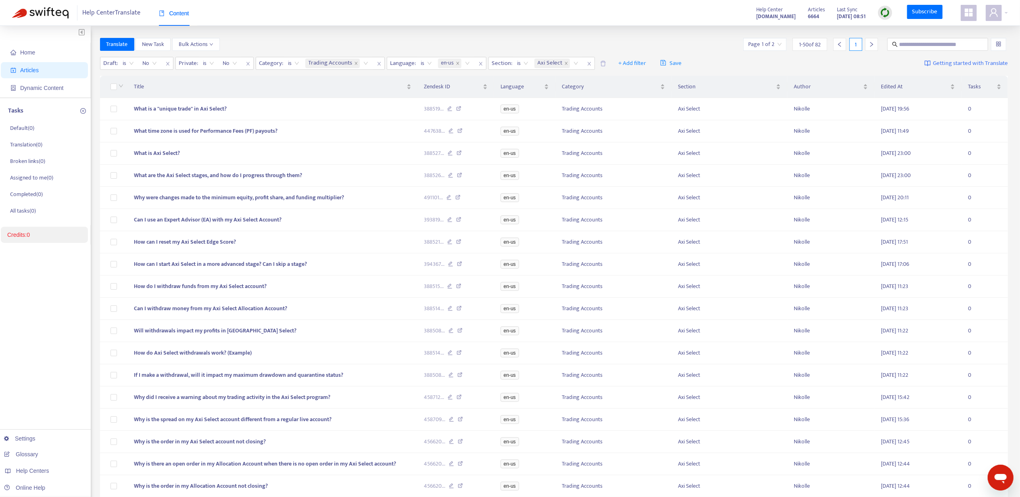
click at [385, 84] on span "Title" at bounding box center [269, 86] width 271 height 9
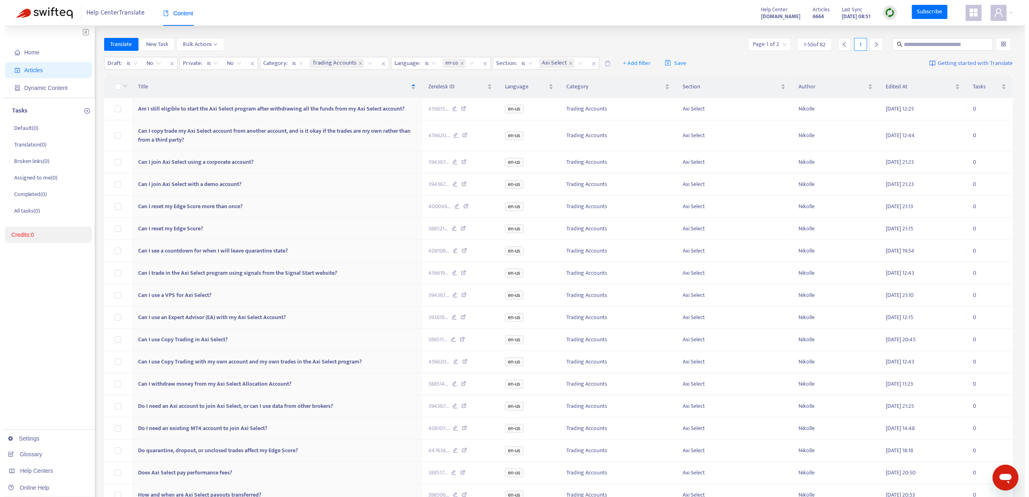
scroll to position [815, 0]
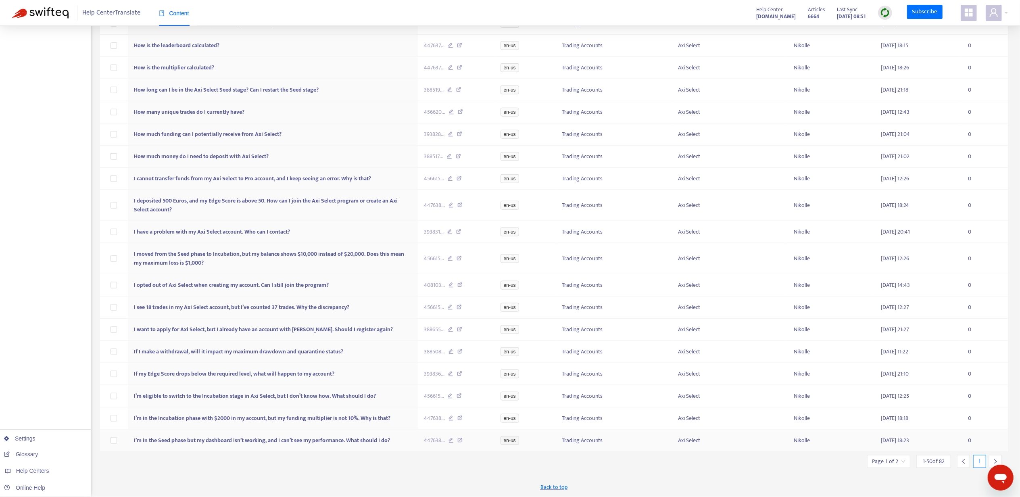
click at [360, 445] on td "I’m in the Seed phase but my dashboard isn’t working, and I can’t see my perfor…" at bounding box center [273, 441] width 290 height 22
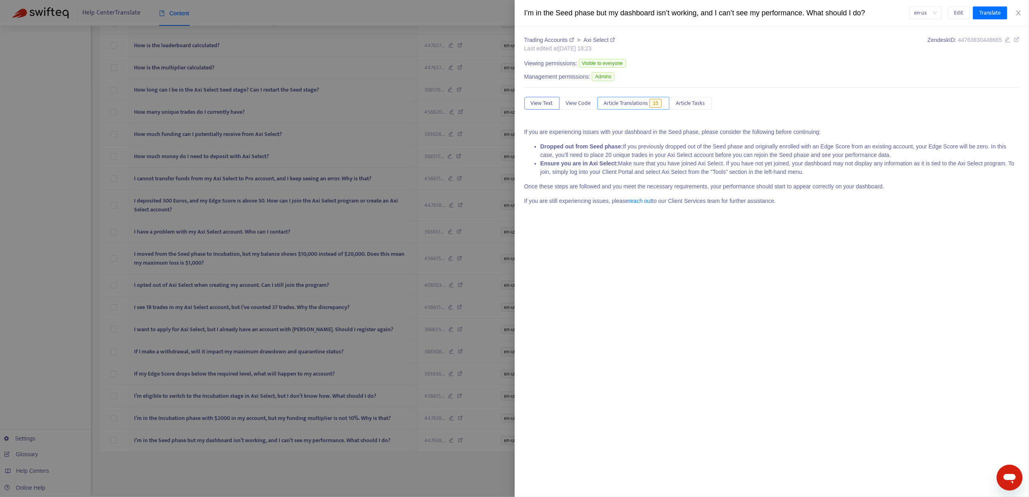
click at [630, 102] on span "Article Translations" at bounding box center [626, 103] width 44 height 9
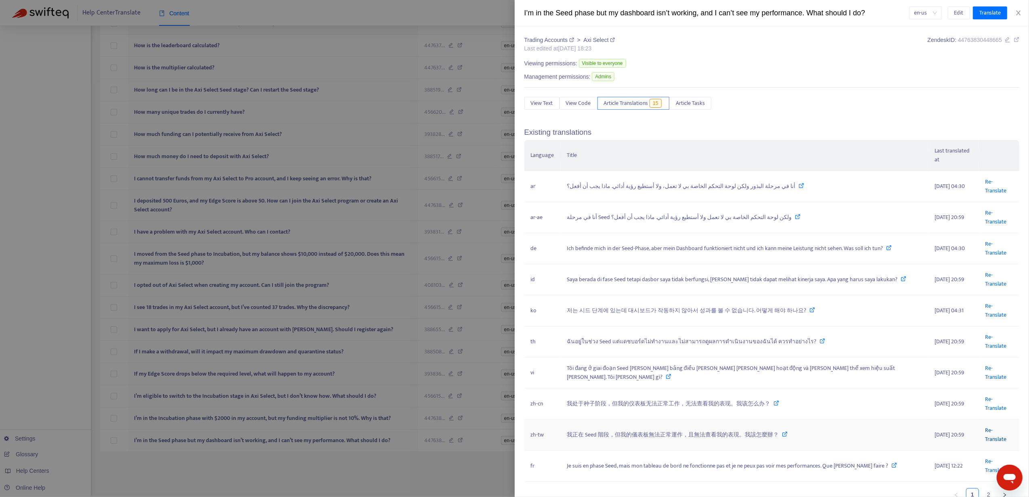
click at [988, 426] on link "Re-Translate" at bounding box center [995, 435] width 21 height 18
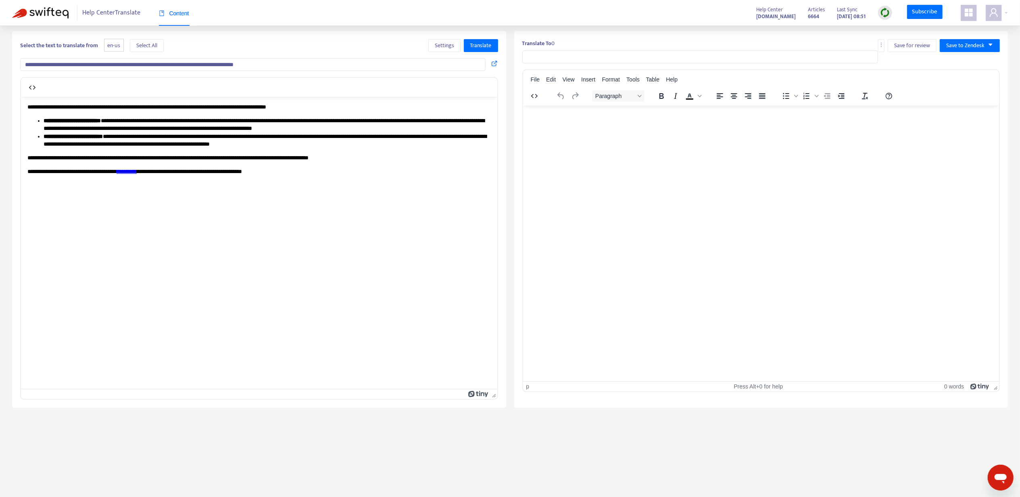
type input "**********"
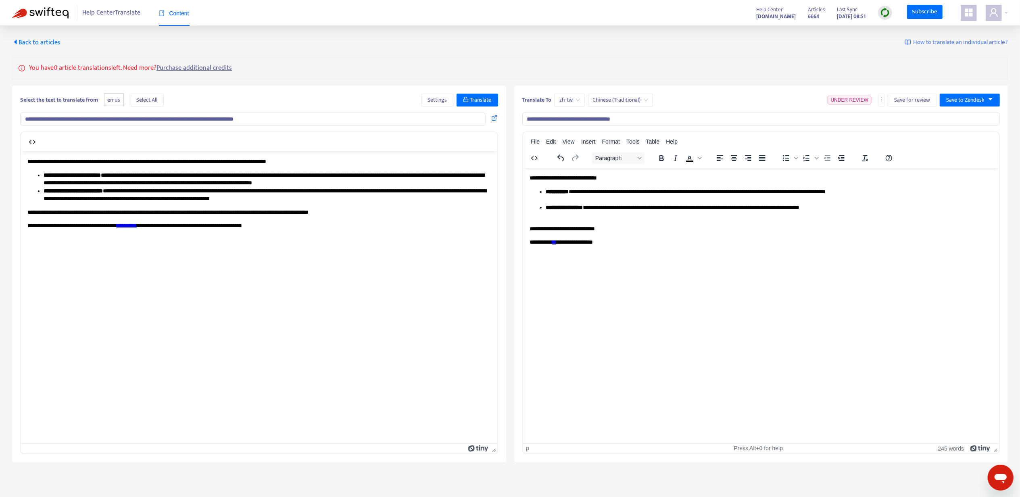
click at [556, 242] on link "**" at bounding box center [554, 242] width 4 height 6
click at [556, 243] on link "**" at bounding box center [554, 242] width 4 height 6
click at [610, 251] on icon at bounding box center [607, 252] width 10 height 10
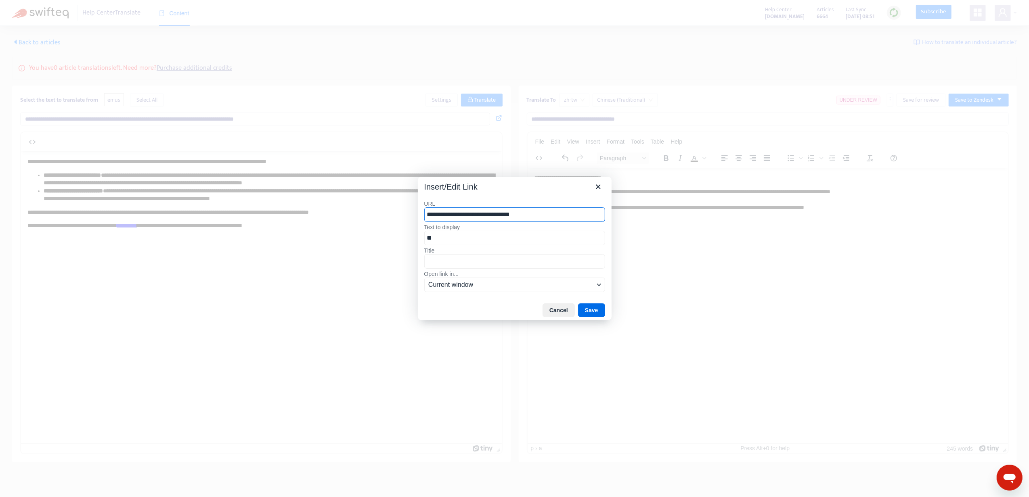
click at [598, 194] on div "**********" at bounding box center [515, 247] width 194 height 107
click at [490, 218] on input "**********" at bounding box center [514, 214] width 181 height 15
type input "**********"
click at [588, 307] on button "Save" at bounding box center [591, 310] width 27 height 14
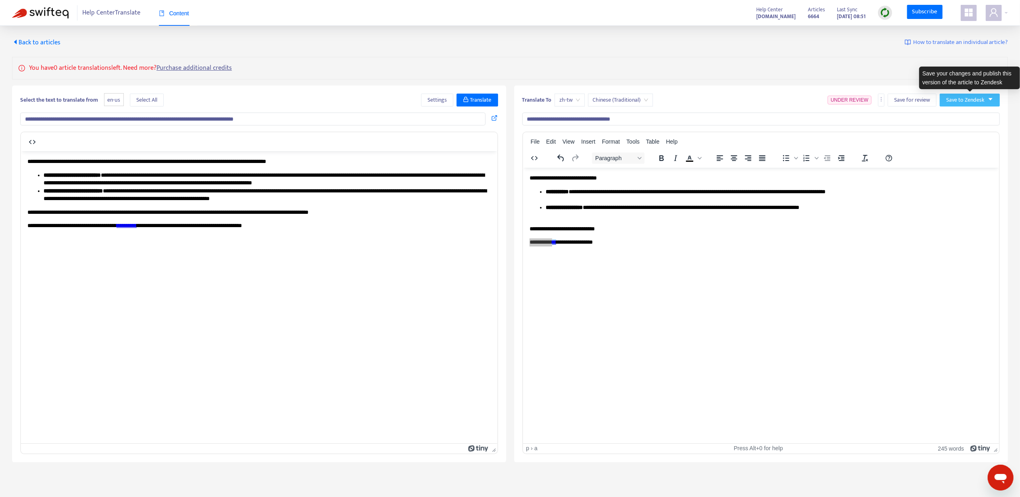
click at [974, 99] on span "Save to Zendesk" at bounding box center [966, 100] width 38 height 9
click at [962, 113] on span "Publish" at bounding box center [962, 116] width 31 height 9
